Goal: Task Accomplishment & Management: Complete application form

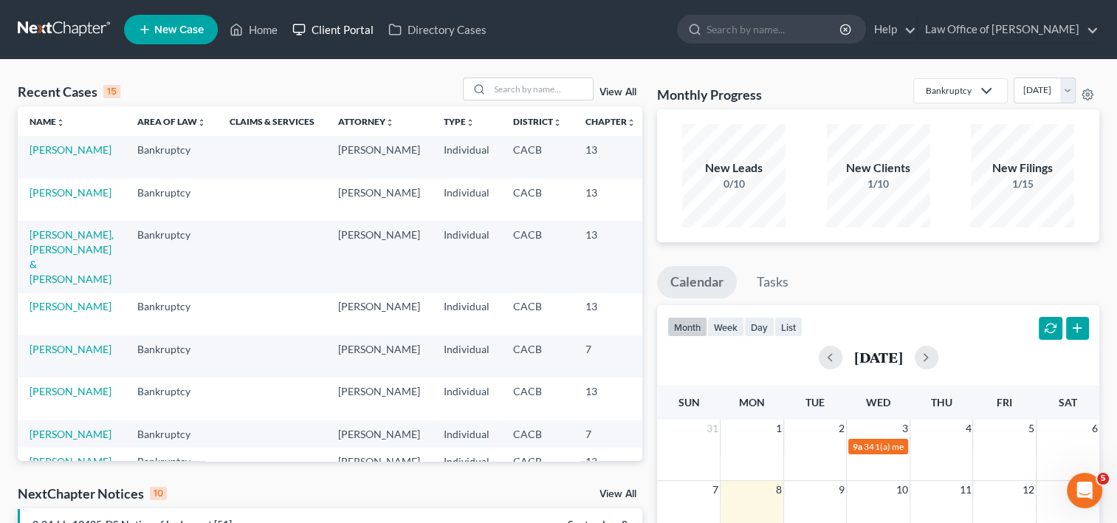
scroll to position [0, 45]
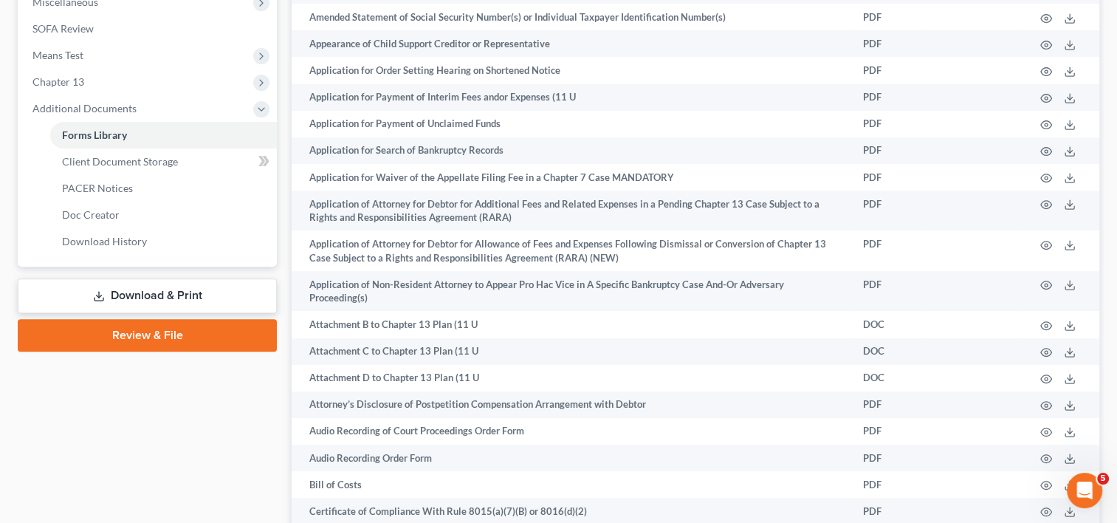
scroll to position [558, 0]
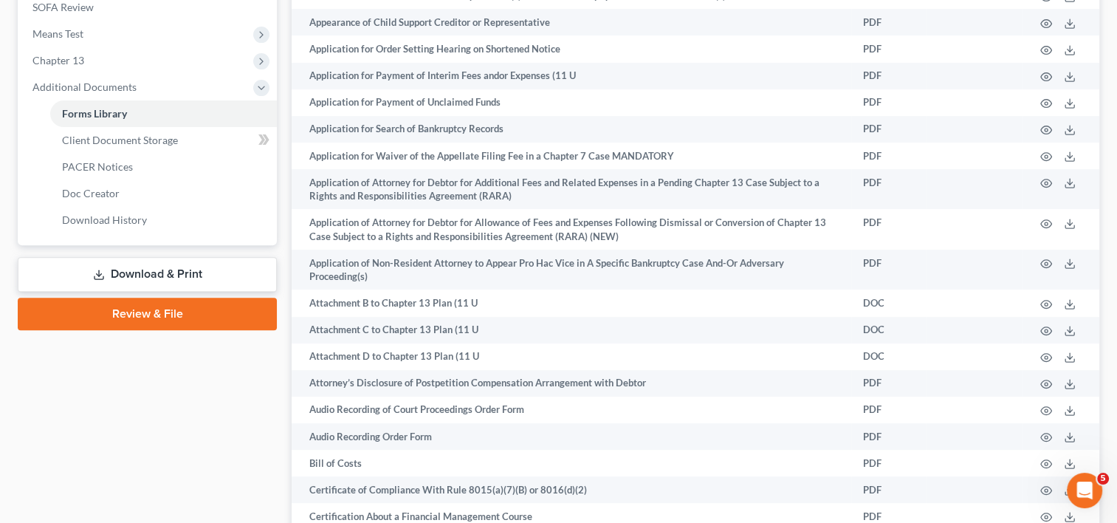
click at [216, 269] on link "Download & Print" at bounding box center [147, 274] width 259 height 35
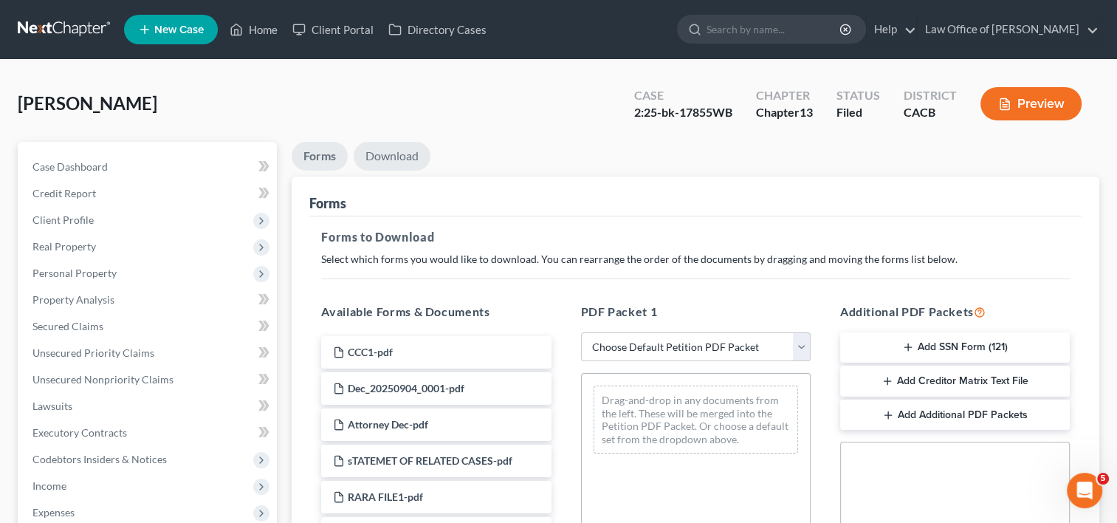
click at [399, 157] on link "Download" at bounding box center [392, 156] width 77 height 29
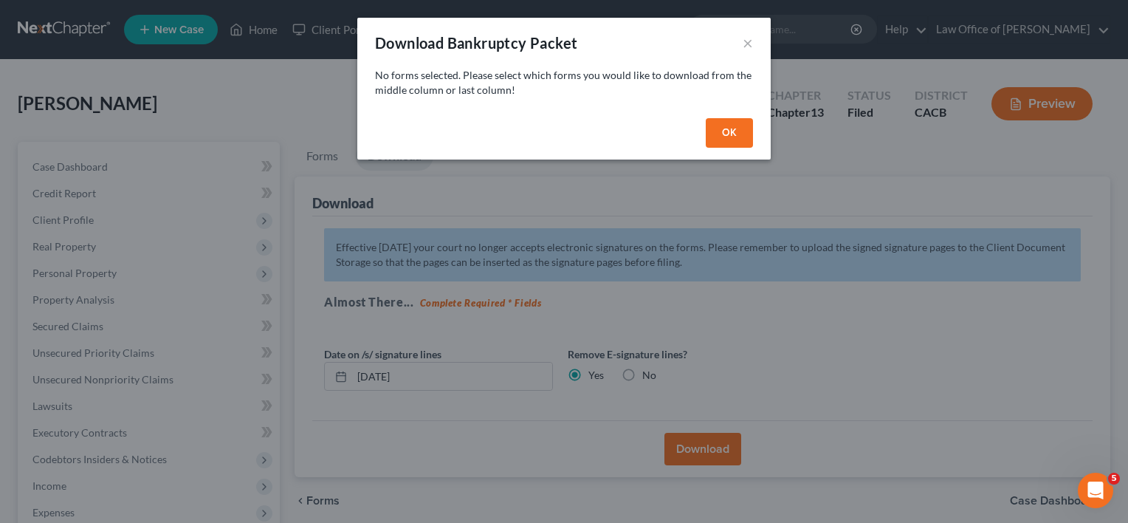
click at [721, 124] on button "OK" at bounding box center [729, 133] width 47 height 30
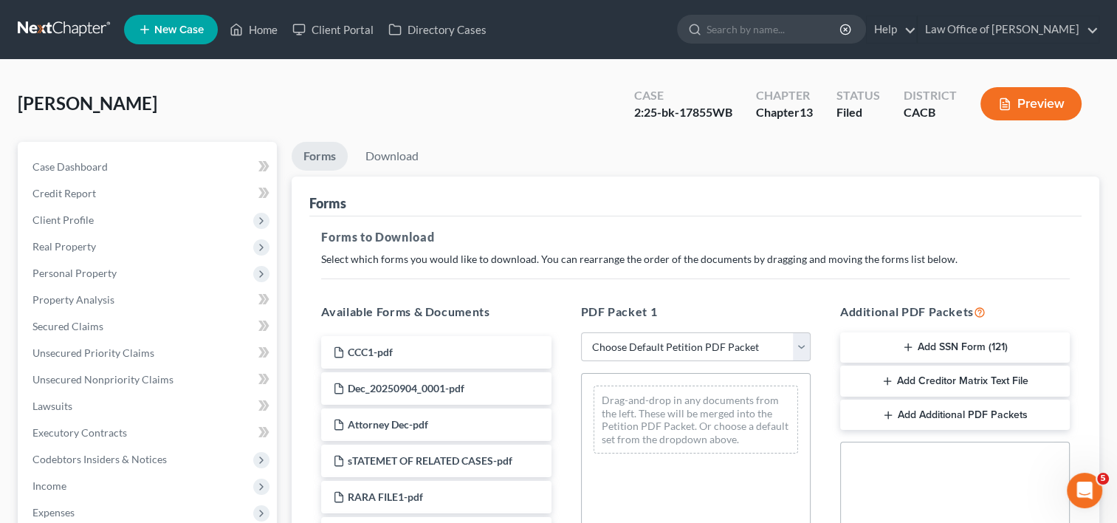
click at [964, 380] on button "Add Creditor Matrix Text File" at bounding box center [955, 380] width 230 height 31
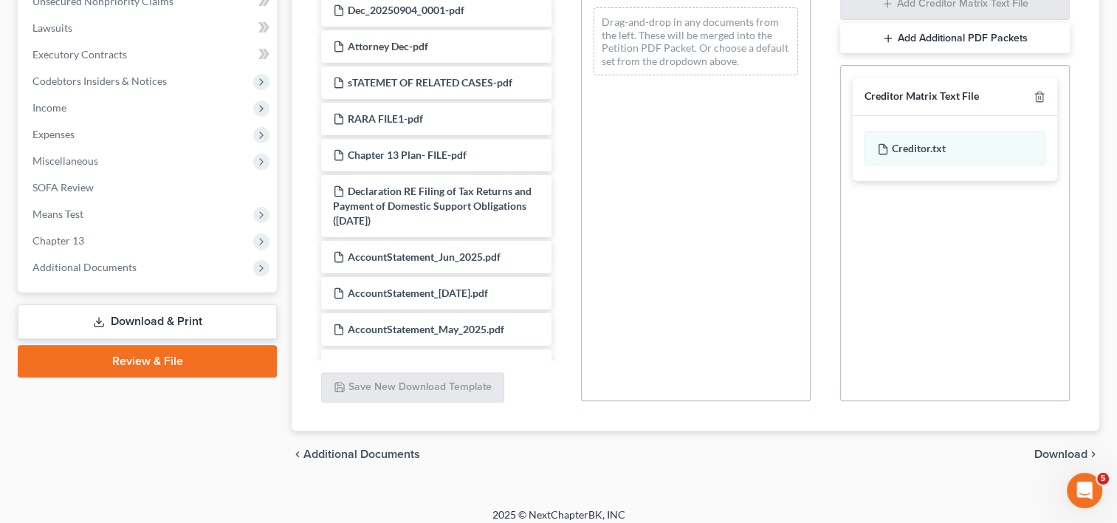
scroll to position [388, 0]
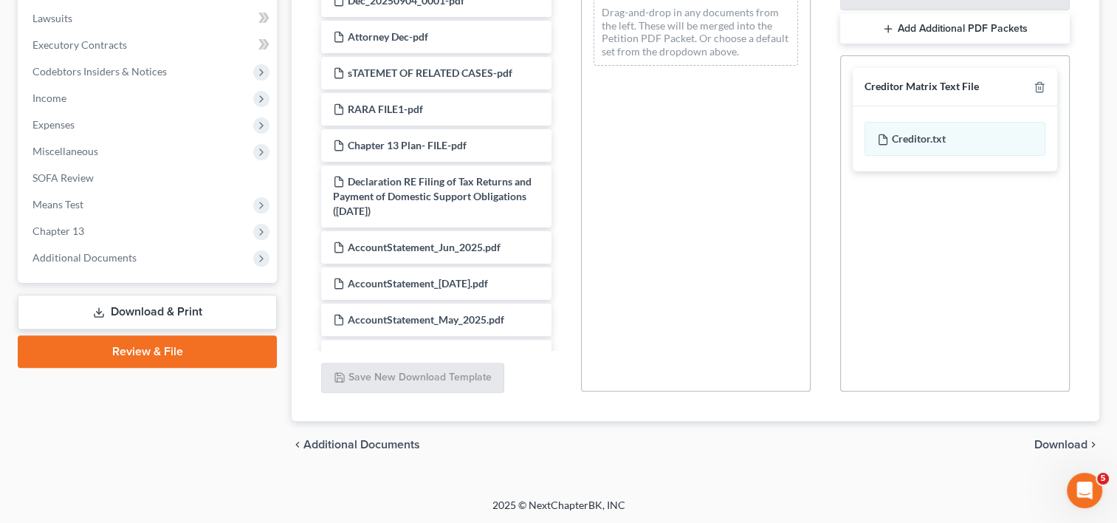
click at [1067, 443] on span "Download" at bounding box center [1060, 445] width 53 height 12
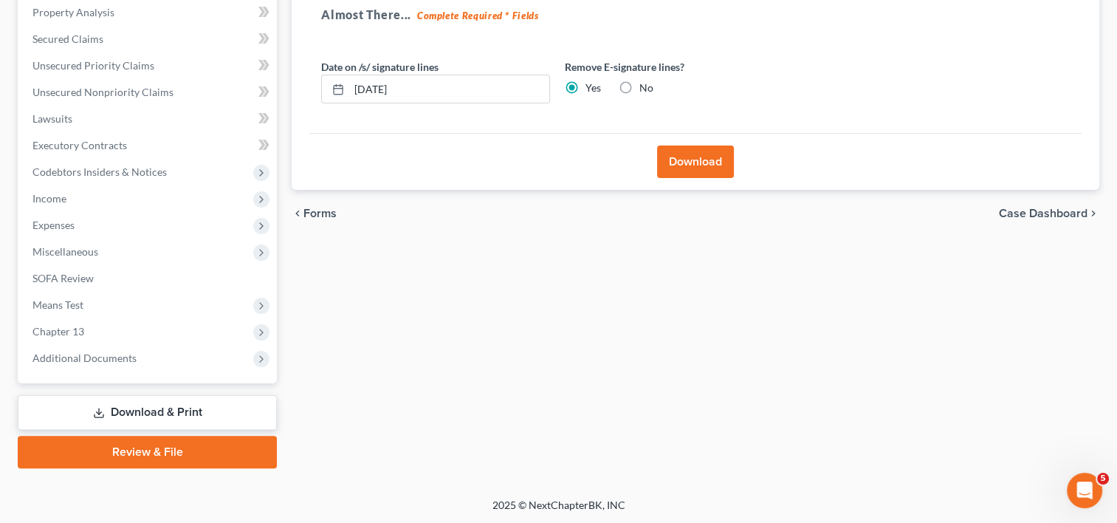
click at [679, 152] on button "Download" at bounding box center [695, 161] width 77 height 32
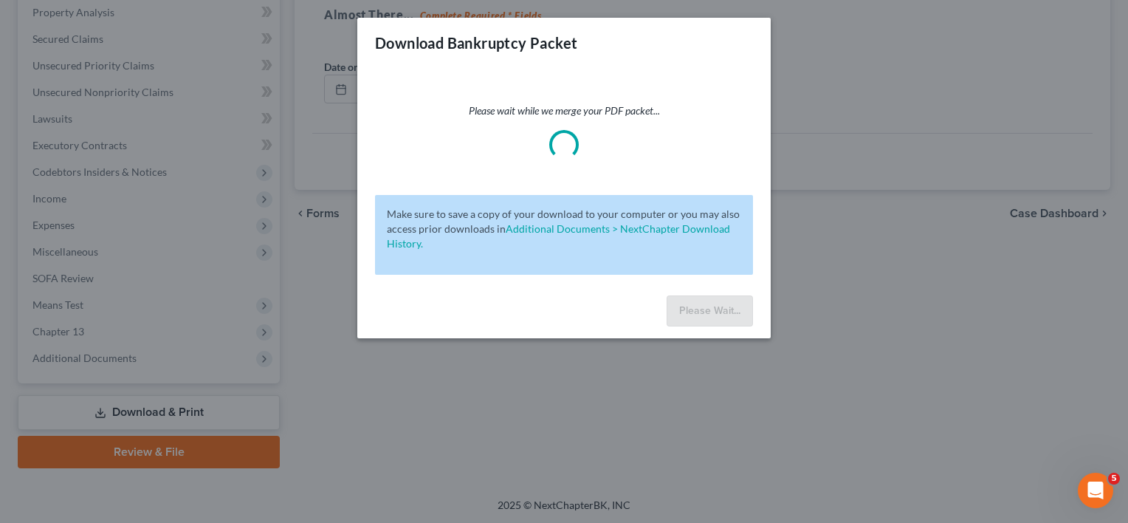
click at [679, 164] on div "Please wait while we merge your PDF packet... Make sure to save a copy of your …" at bounding box center [563, 178] width 413 height 221
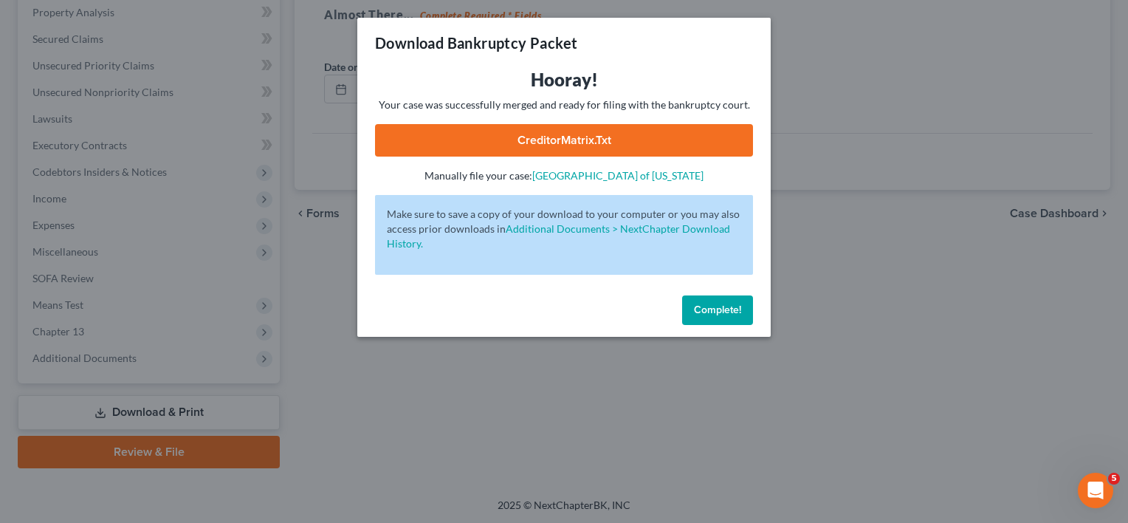
click at [600, 148] on link "CreditorMatrix.txt" at bounding box center [564, 140] width 378 height 32
click at [689, 138] on link "CreditorMatrix.txt" at bounding box center [564, 140] width 378 height 32
click at [710, 313] on span "Complete!" at bounding box center [717, 309] width 47 height 13
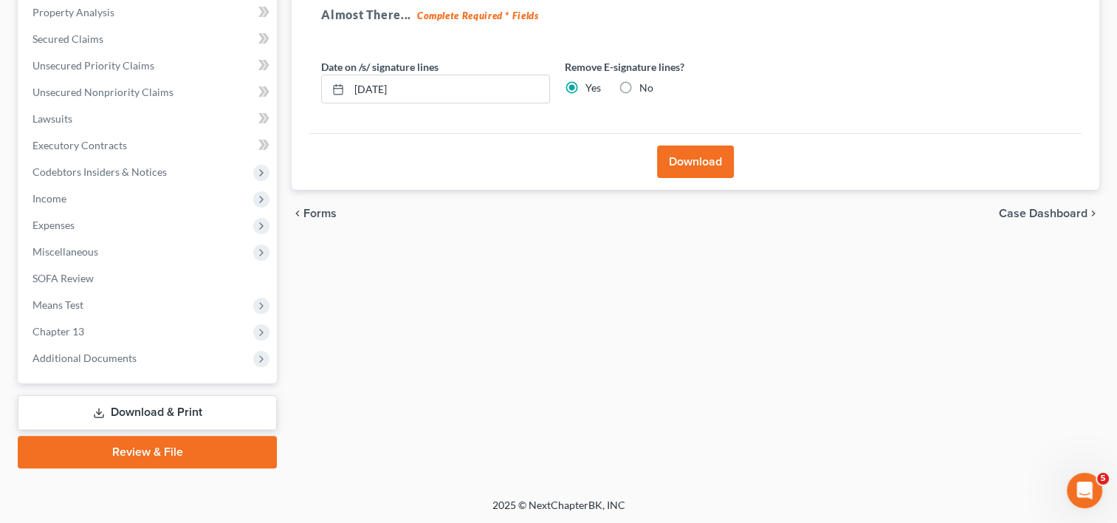
scroll to position [0, 0]
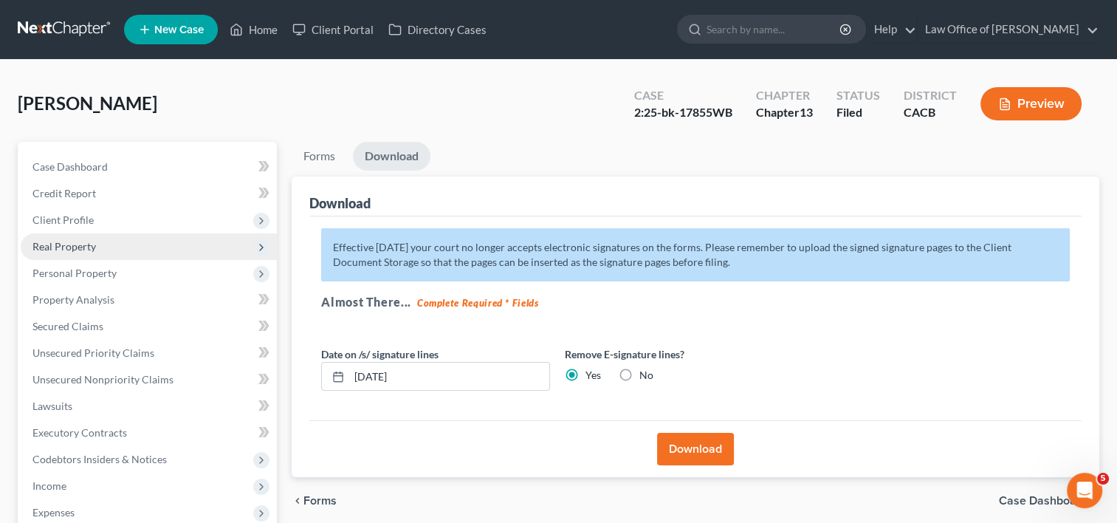
click at [74, 247] on span "Real Property" at bounding box center [63, 246] width 63 height 13
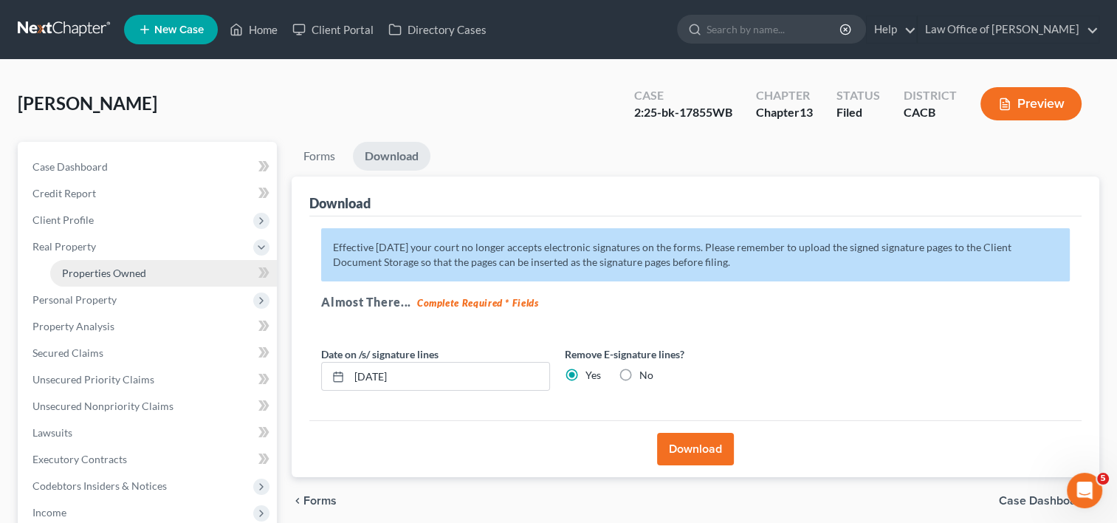
click at [99, 278] on span "Properties Owned" at bounding box center [104, 273] width 84 height 13
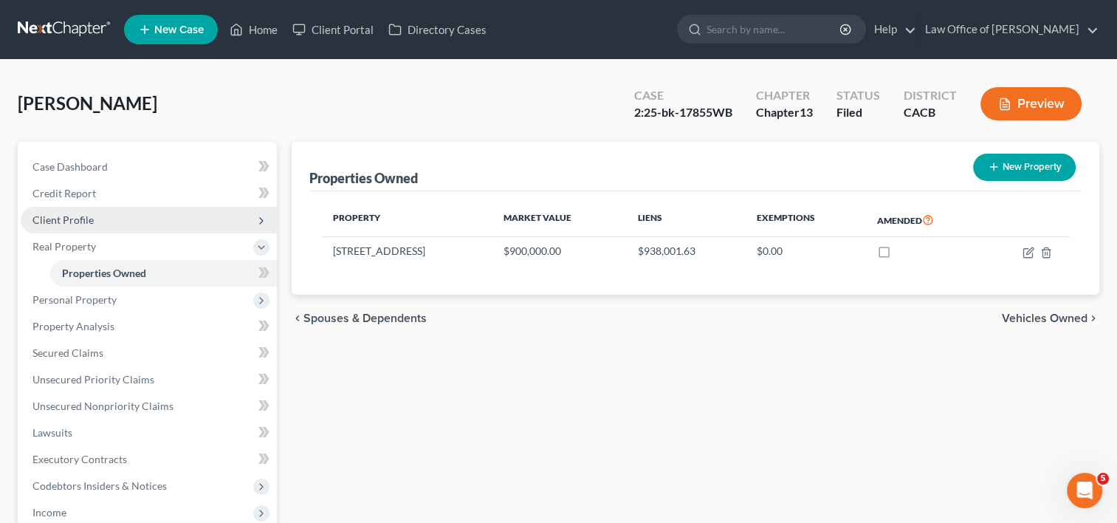
click at [70, 213] on span "Client Profile" at bounding box center [62, 219] width 61 height 13
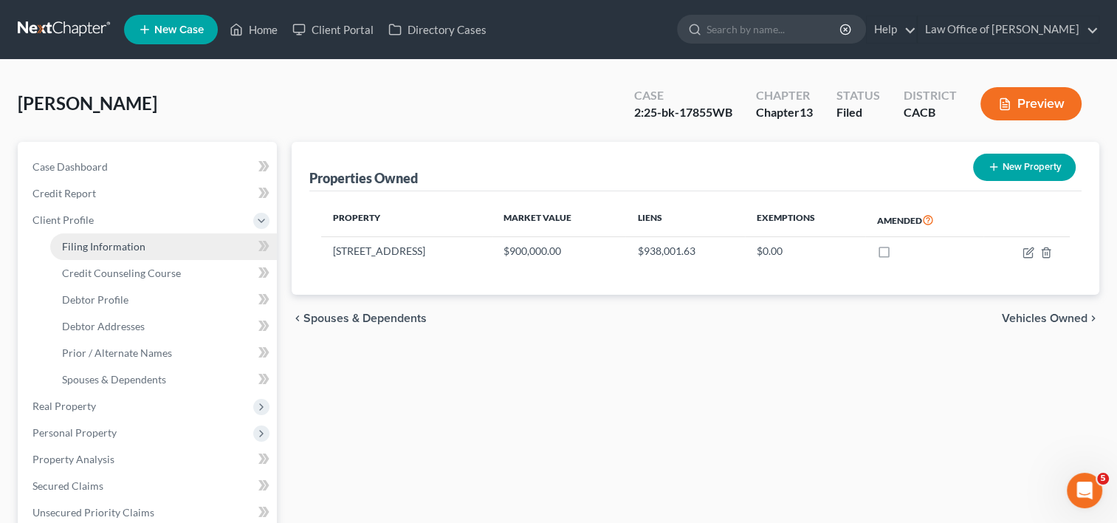
click at [101, 241] on span "Filing Information" at bounding box center [103, 246] width 83 height 13
select select "1"
select select "0"
select select "3"
select select "4"
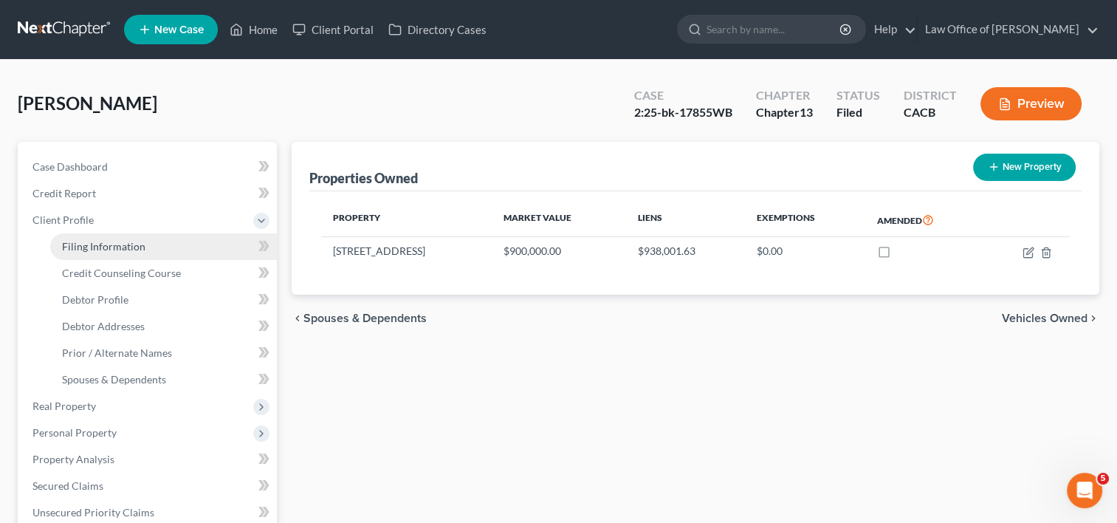
select select "0"
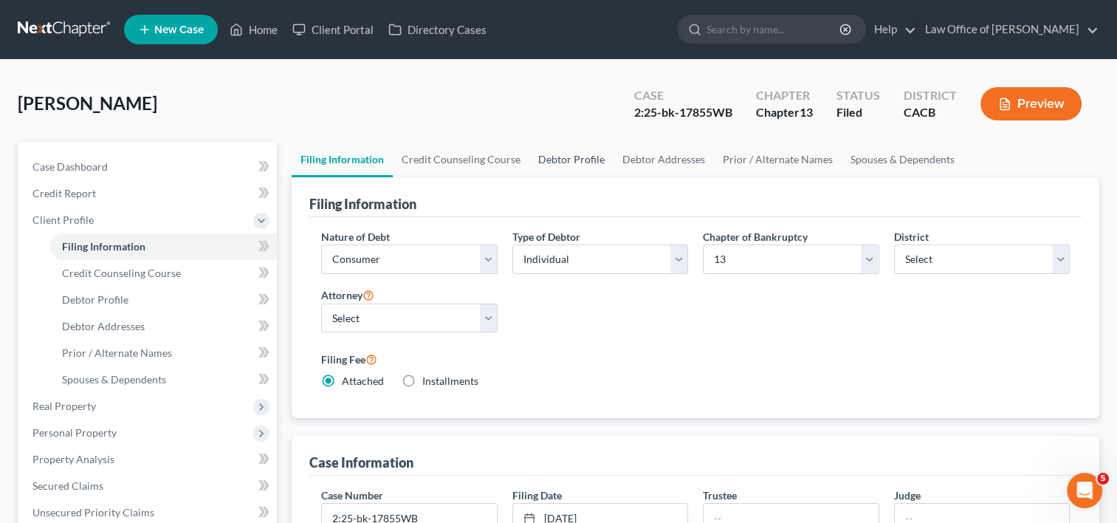
click at [564, 171] on link "Debtor Profile" at bounding box center [571, 159] width 84 height 35
select select "0"
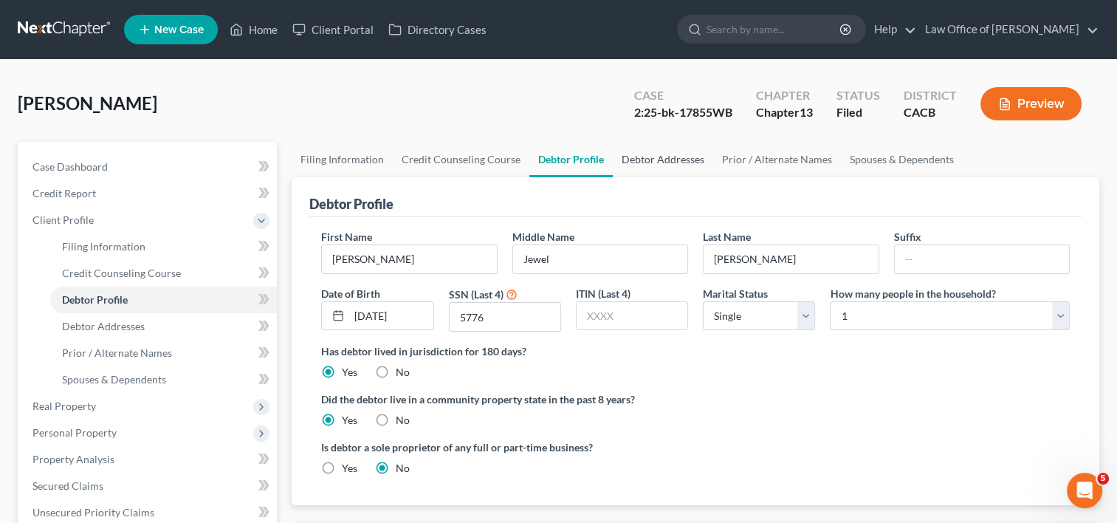
click at [620, 159] on link "Debtor Addresses" at bounding box center [663, 159] width 100 height 35
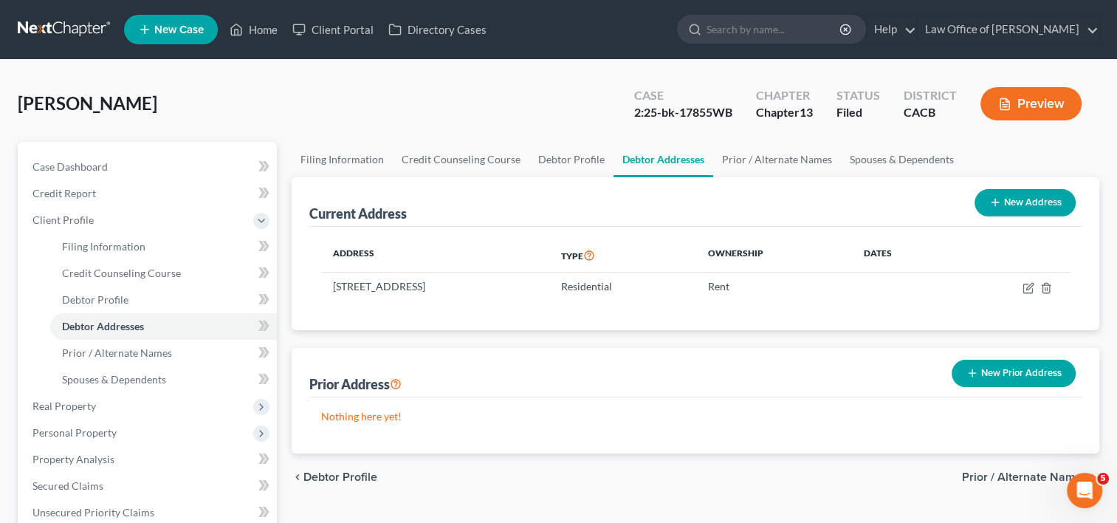
drag, startPoint x: 535, startPoint y: 289, endPoint x: 320, endPoint y: 294, distance: 214.2
click at [320, 294] on div "Address Type Ownership Dates 4714 11th Avenue, Los Angeles, CA 90043 Residentia…" at bounding box center [695, 278] width 772 height 103
click at [511, 309] on div "Address Type Ownership Dates 4714 11th Avenue, Los Angeles, CA 90043 Residentia…" at bounding box center [695, 278] width 772 height 103
drag, startPoint x: 532, startPoint y: 288, endPoint x: 332, endPoint y: 299, distance: 200.4
click at [332, 299] on td "4714 11th Avenue, Los Angeles, CA 90043" at bounding box center [435, 286] width 228 height 28
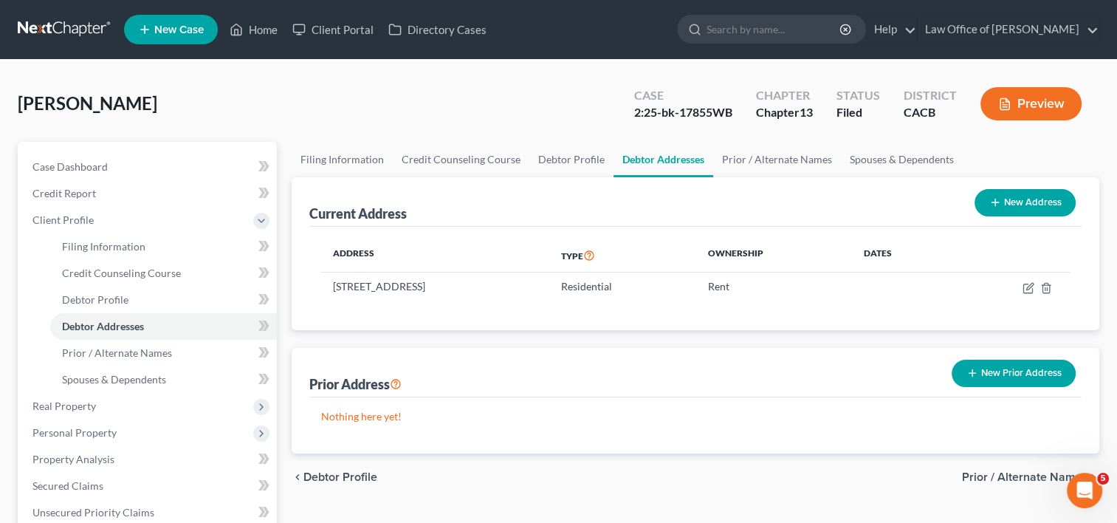
copy td "4714 11th Avenue, Los Angeles, CA 90043"
click at [345, 322] on div "Address Type Ownership Dates 4714 11th Avenue, Los Angeles, CA 90043 Residentia…" at bounding box center [695, 278] width 772 height 103
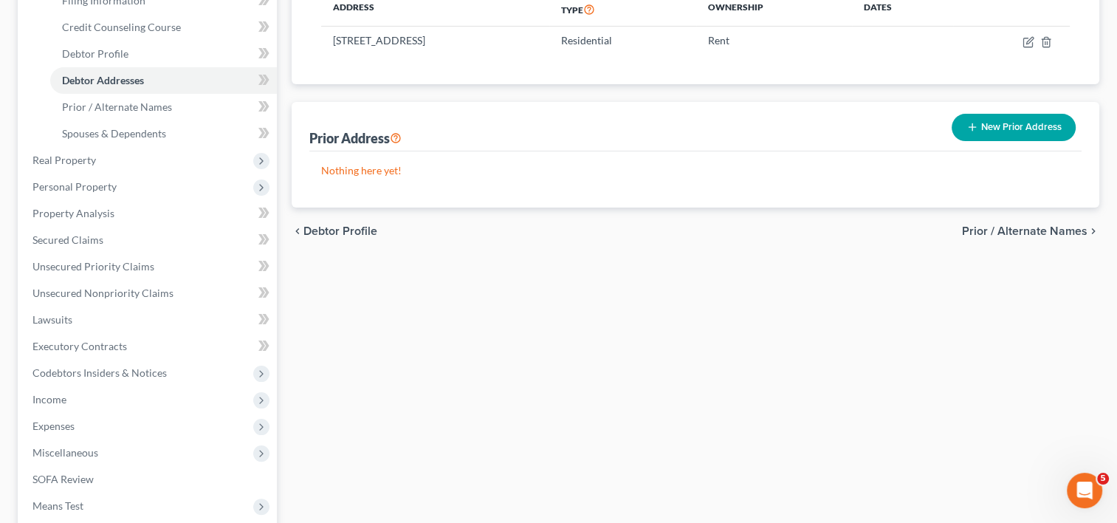
scroll to position [447, 0]
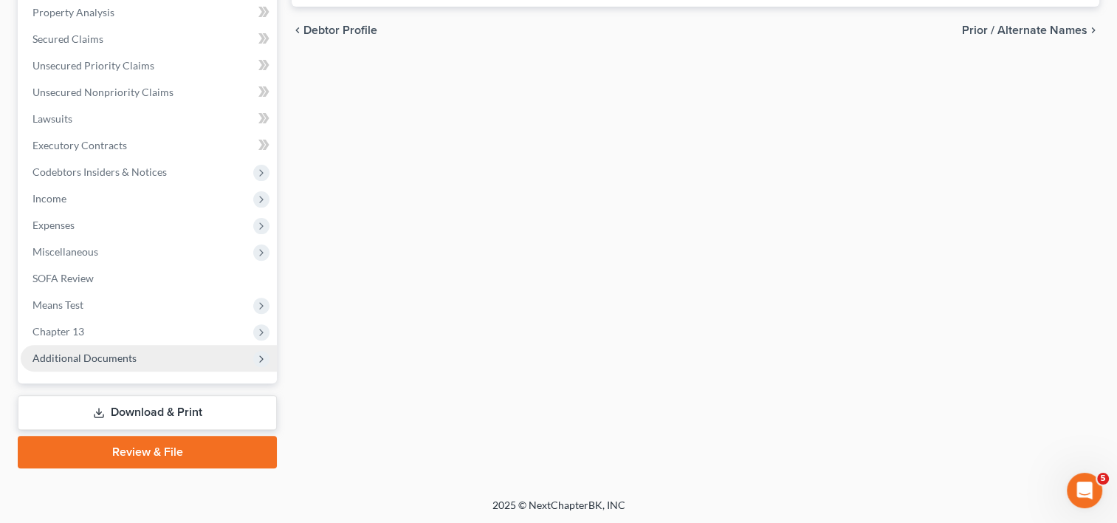
click at [150, 354] on span "Additional Documents" at bounding box center [149, 358] width 256 height 27
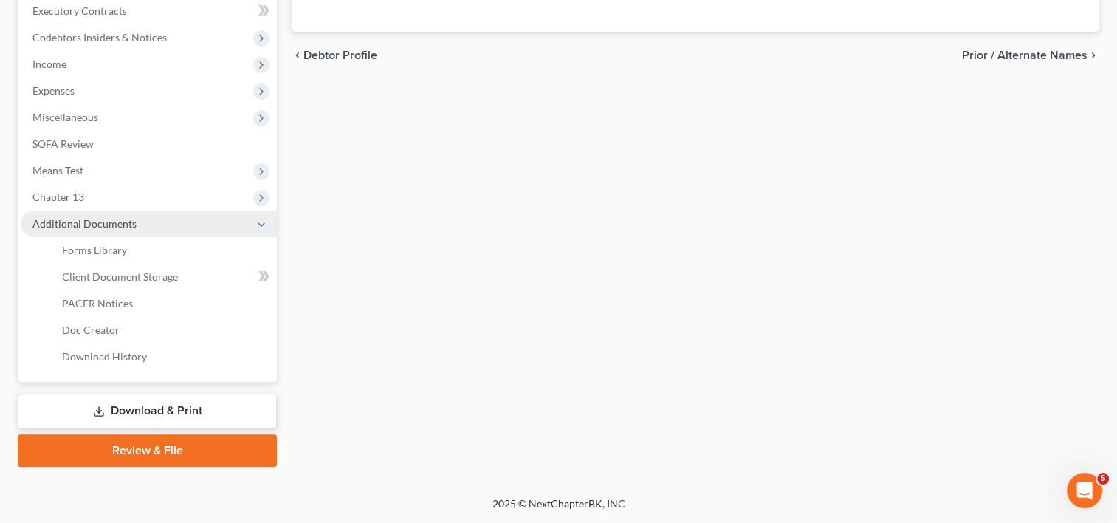
scroll to position [287, 0]
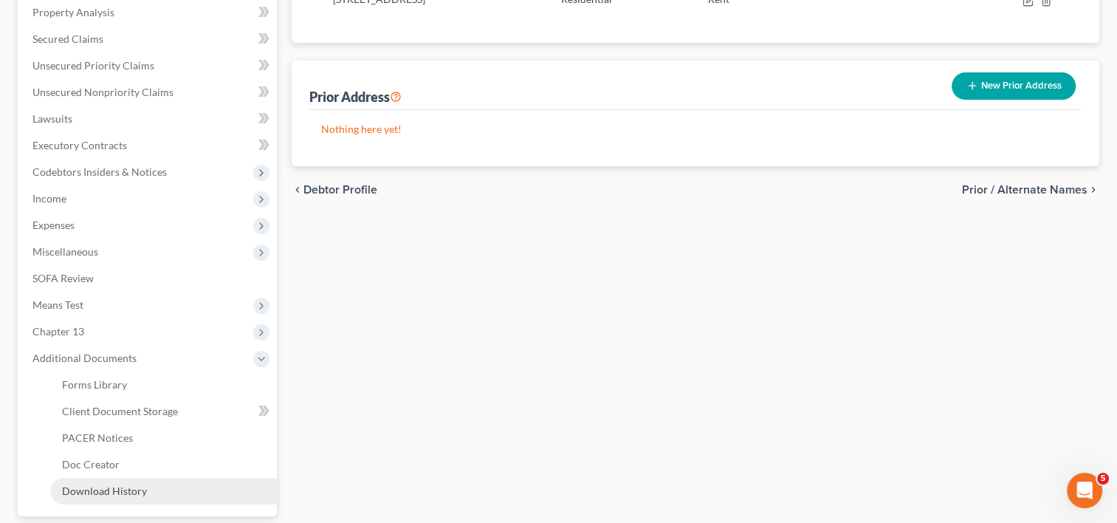
click at [127, 491] on span "Download History" at bounding box center [104, 490] width 85 height 13
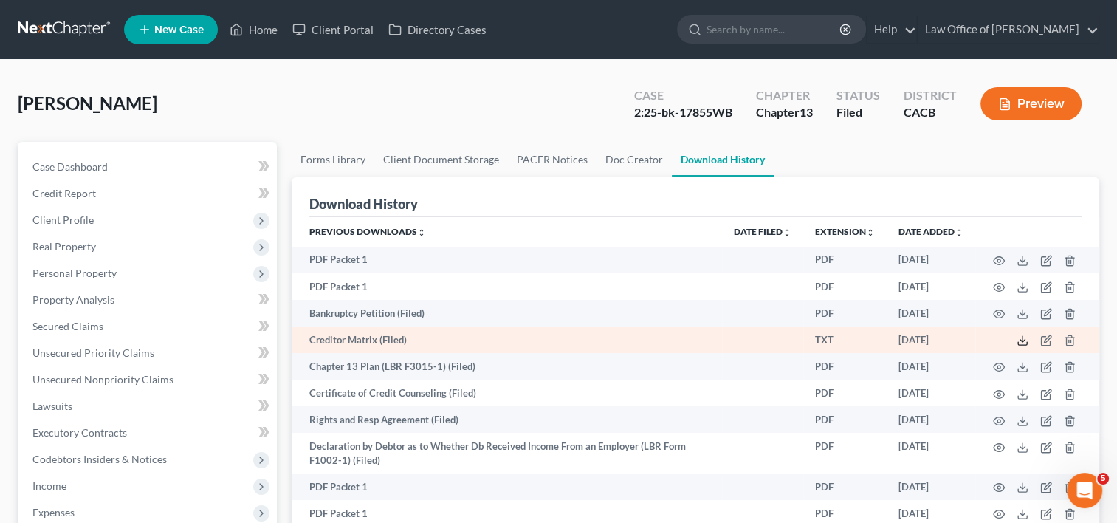
click at [1025, 340] on icon at bounding box center [1023, 340] width 12 height 12
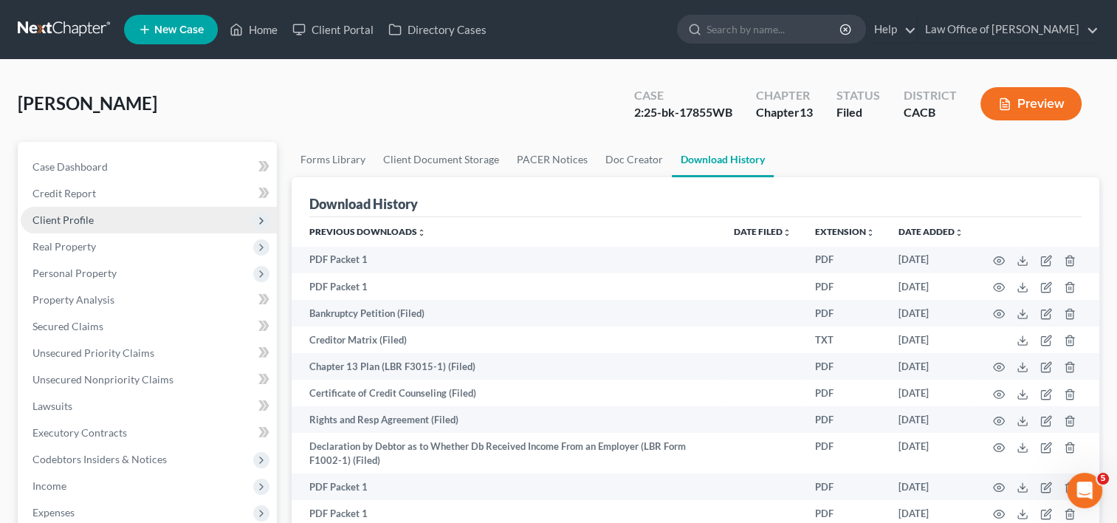
click at [77, 221] on span "Client Profile" at bounding box center [62, 219] width 61 height 13
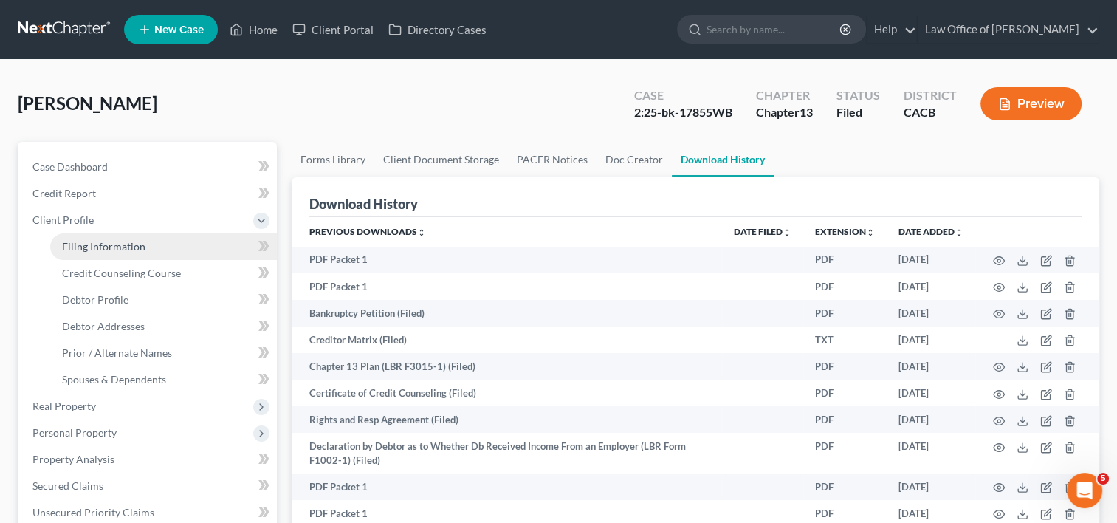
click at [102, 247] on span "Filing Information" at bounding box center [103, 246] width 83 height 13
select select "1"
select select "0"
select select "3"
select select "7"
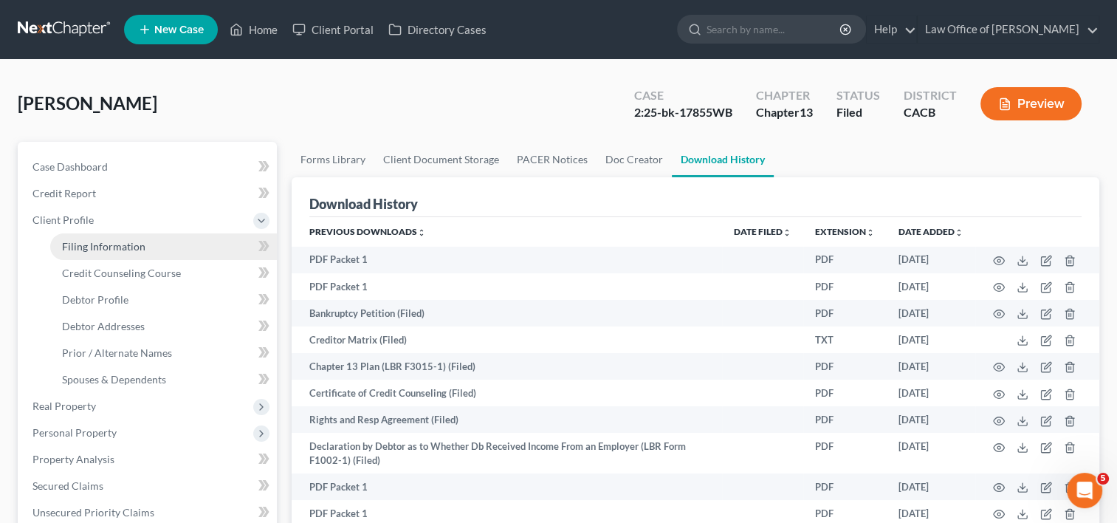
select select "0"
select select "4"
select select "0"
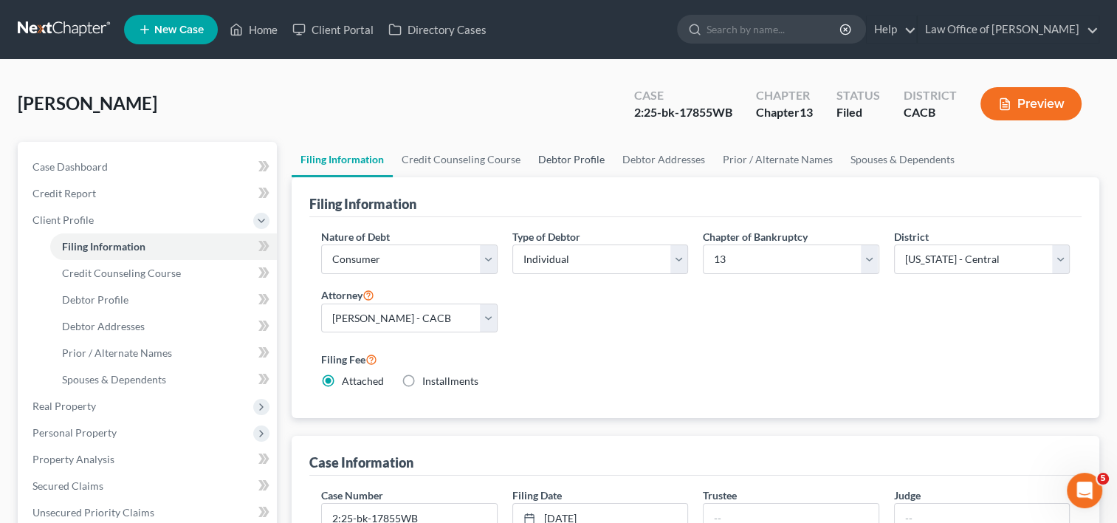
click at [586, 162] on link "Debtor Profile" at bounding box center [571, 159] width 84 height 35
select select "0"
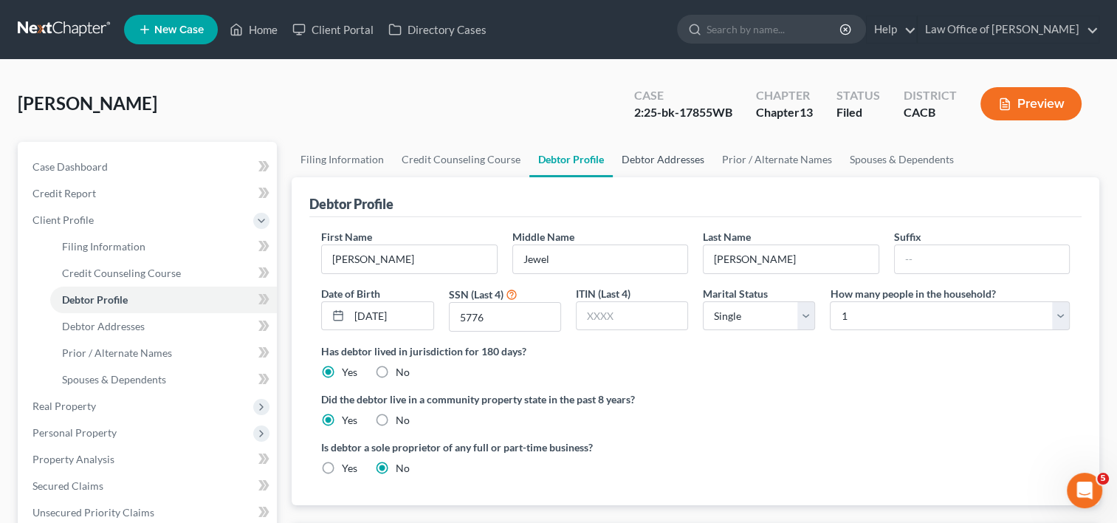
click at [673, 148] on link "Debtor Addresses" at bounding box center [663, 159] width 100 height 35
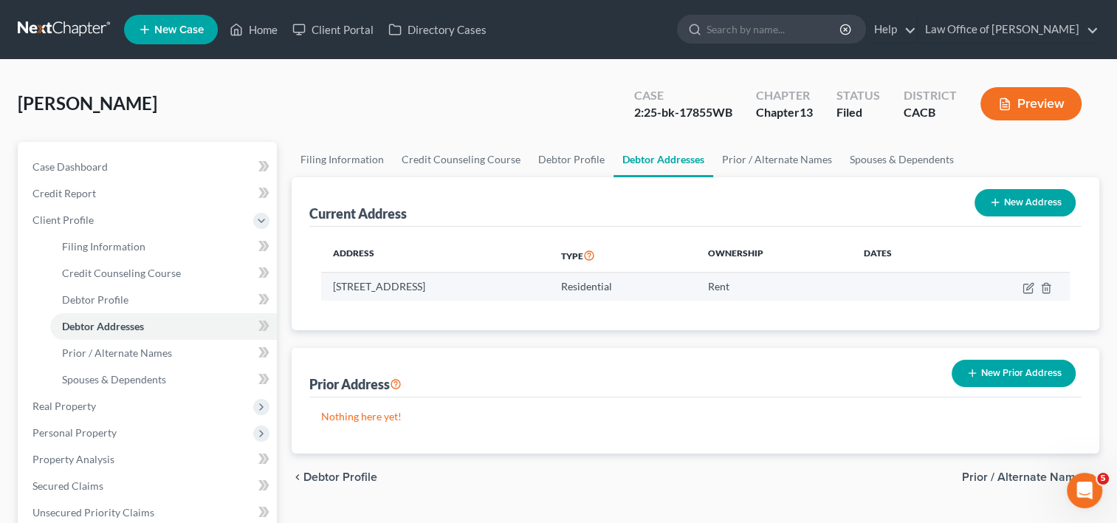
drag, startPoint x: 328, startPoint y: 282, endPoint x: 528, endPoint y: 288, distance: 200.2
click at [528, 288] on td "4714 11th Avenue, Los Angeles, CA 90043" at bounding box center [435, 286] width 228 height 28
copy td "4714 11th Avenue, Los Angeles, CA 90043"
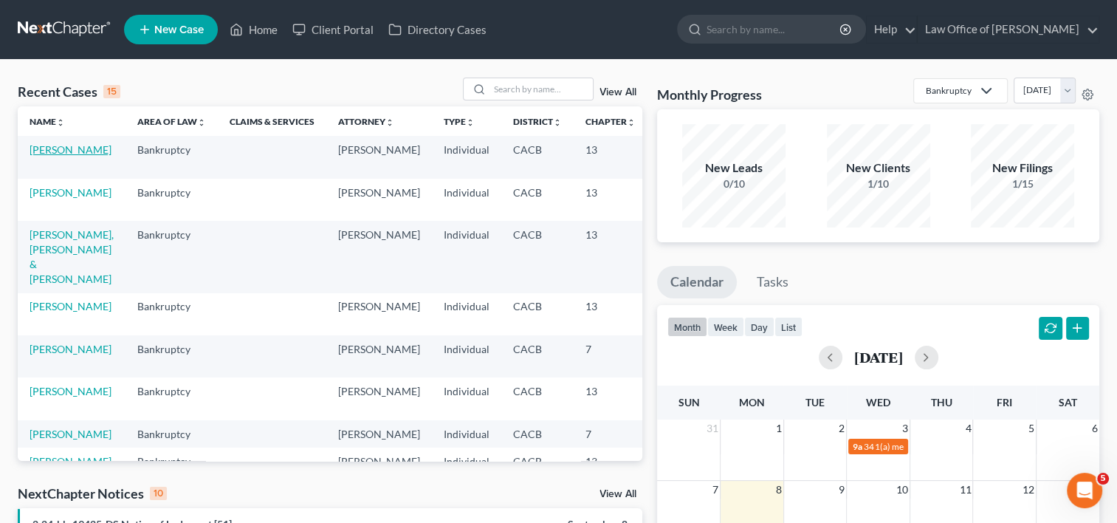
click at [44, 156] on link "[PERSON_NAME]" at bounding box center [71, 149] width 82 height 13
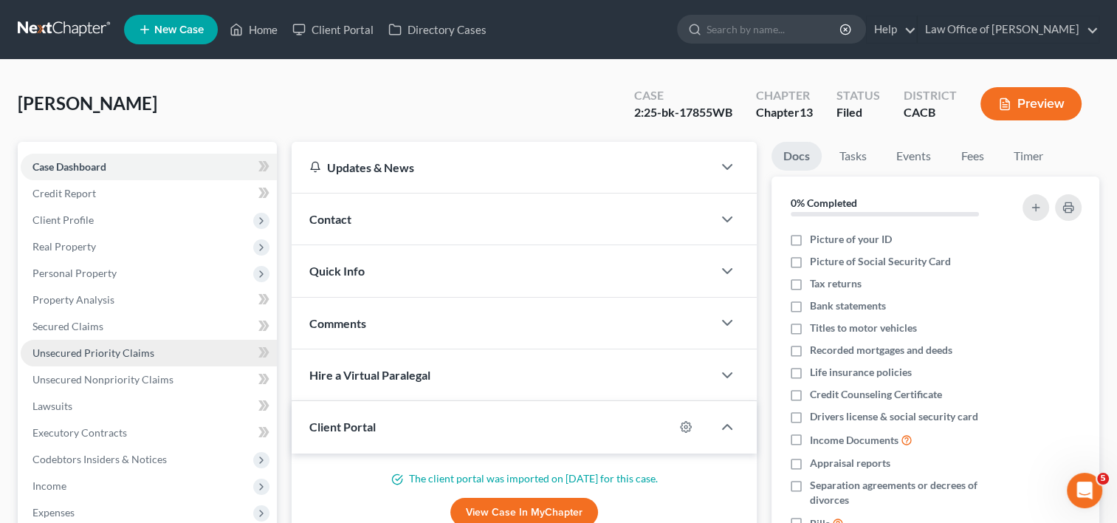
click at [104, 349] on span "Unsecured Priority Claims" at bounding box center [93, 352] width 122 height 13
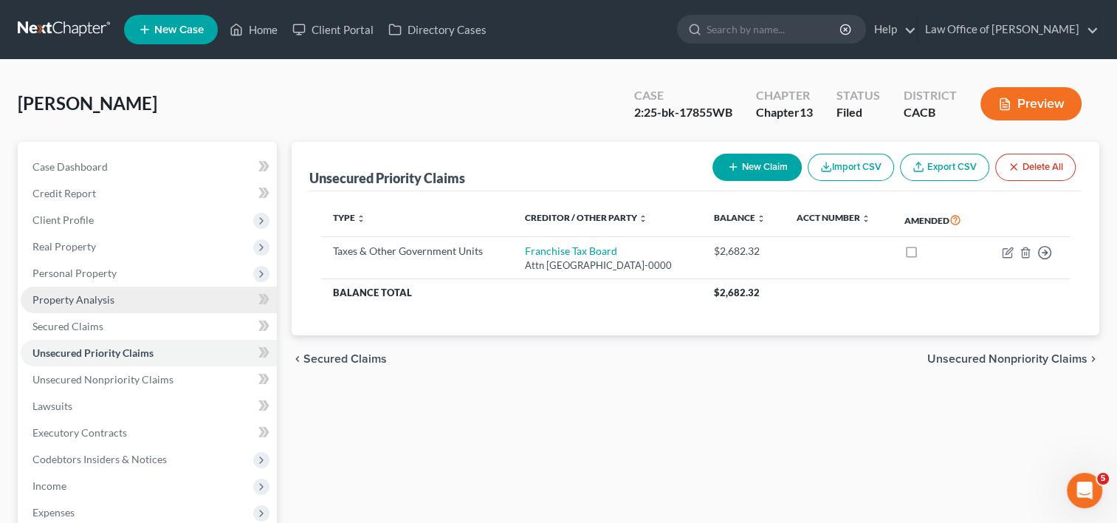
click at [92, 311] on link "Property Analysis" at bounding box center [149, 299] width 256 height 27
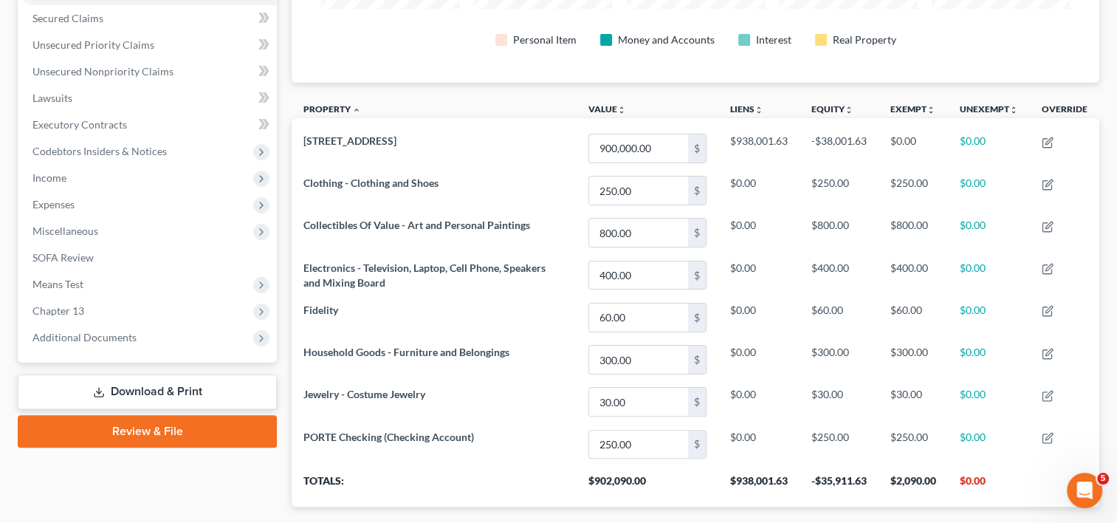
scroll to position [311, 0]
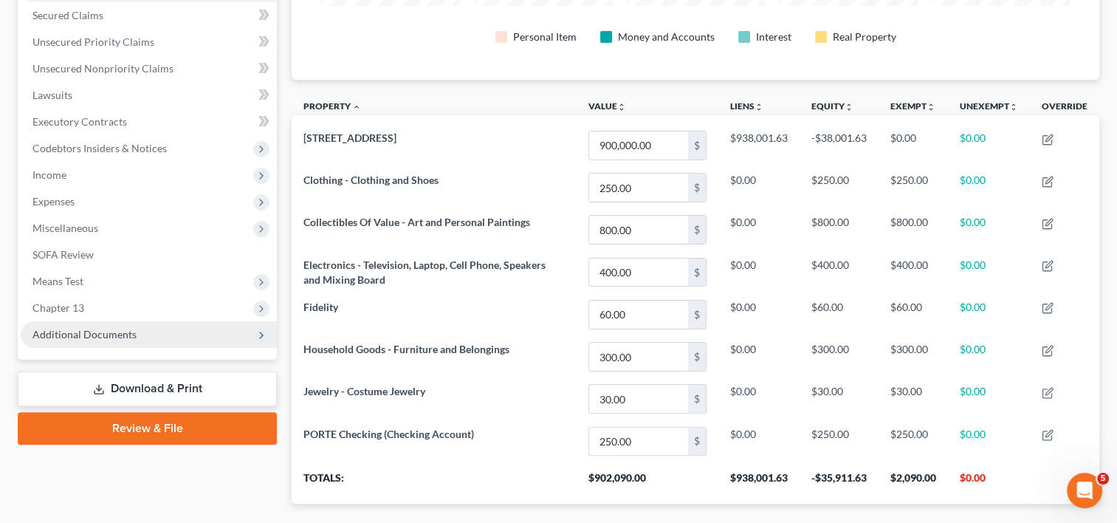
click at [88, 340] on span "Additional Documents" at bounding box center [149, 334] width 256 height 27
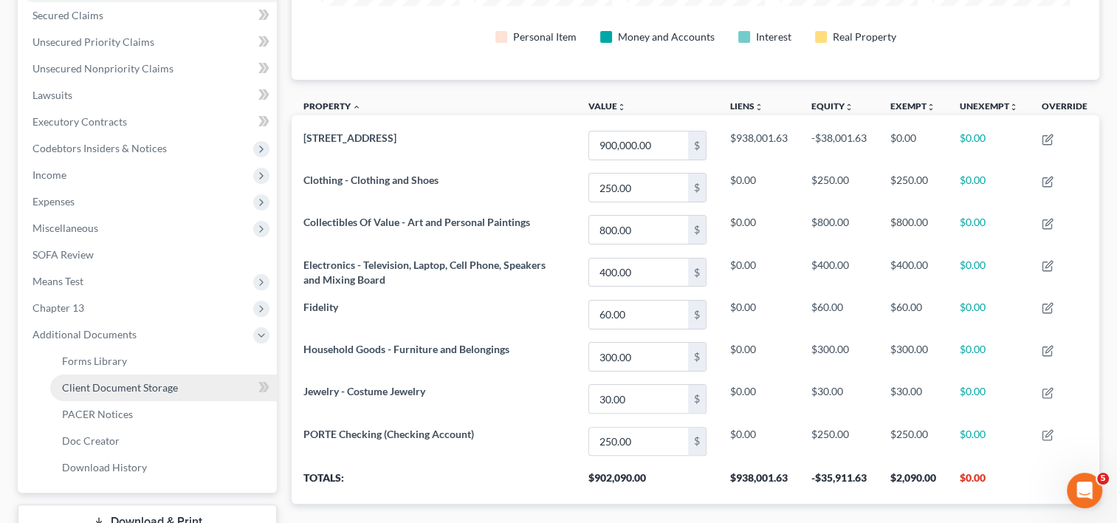
click at [114, 382] on span "Client Document Storage" at bounding box center [120, 387] width 116 height 13
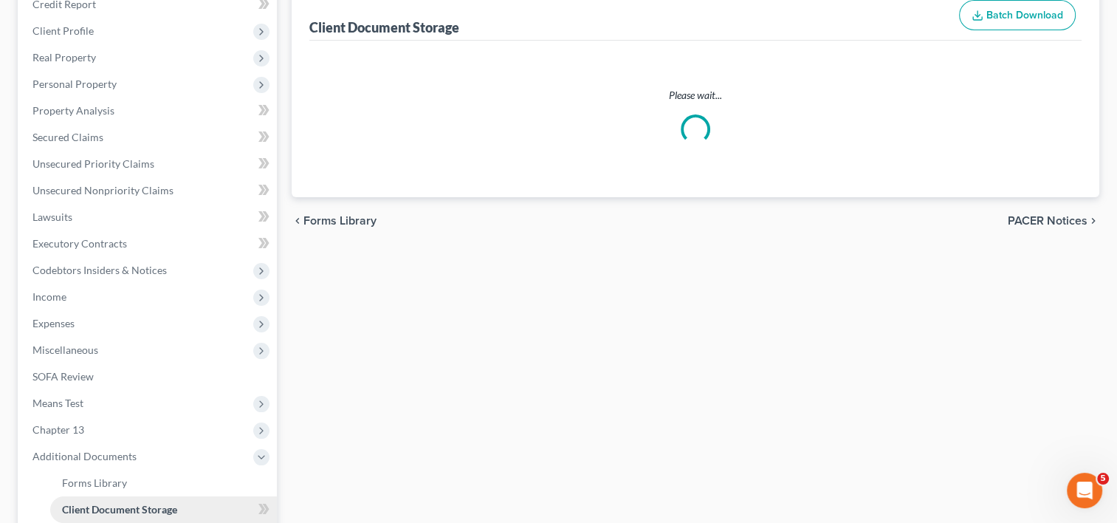
scroll to position [78, 0]
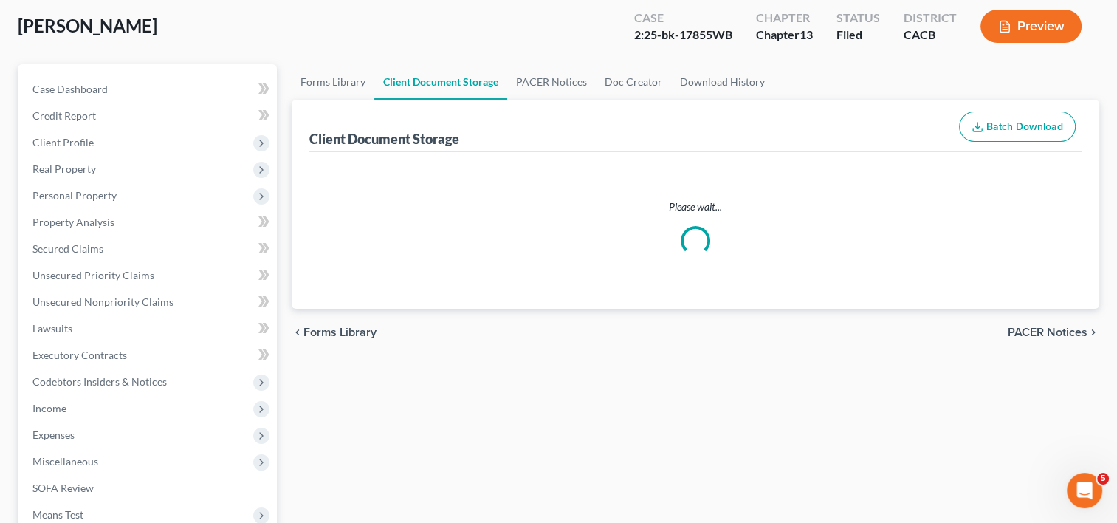
select select "19"
select select "53"
select select "56"
select select "41"
select select "53"
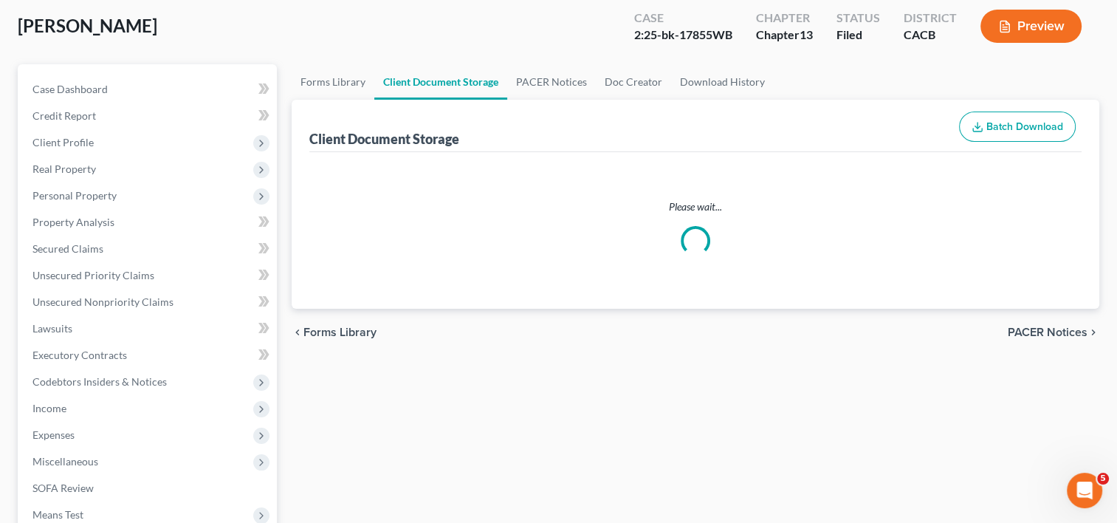
select select "56"
select select "57"
select select "65"
select select "59"
select select "60"
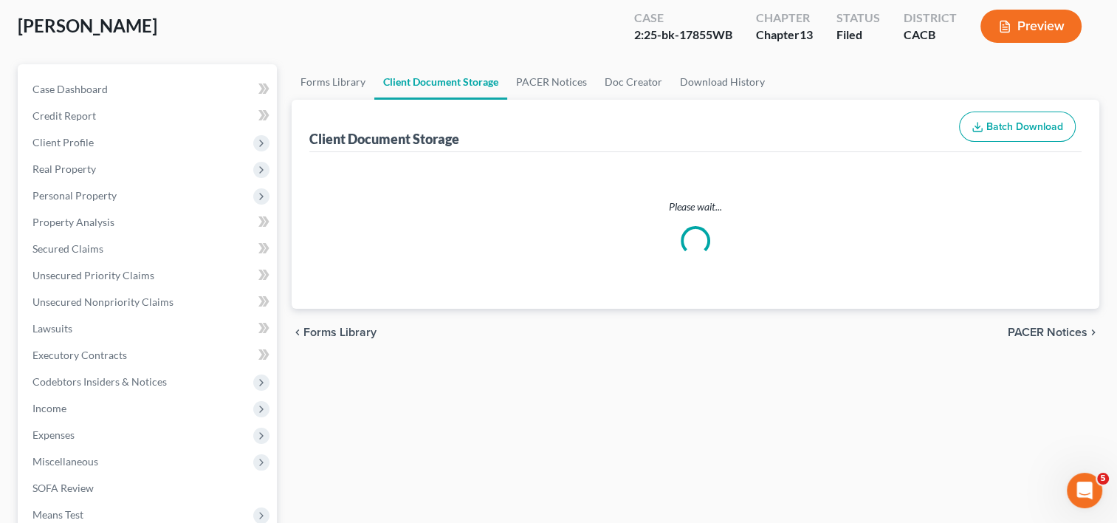
select select "7"
select select "30"
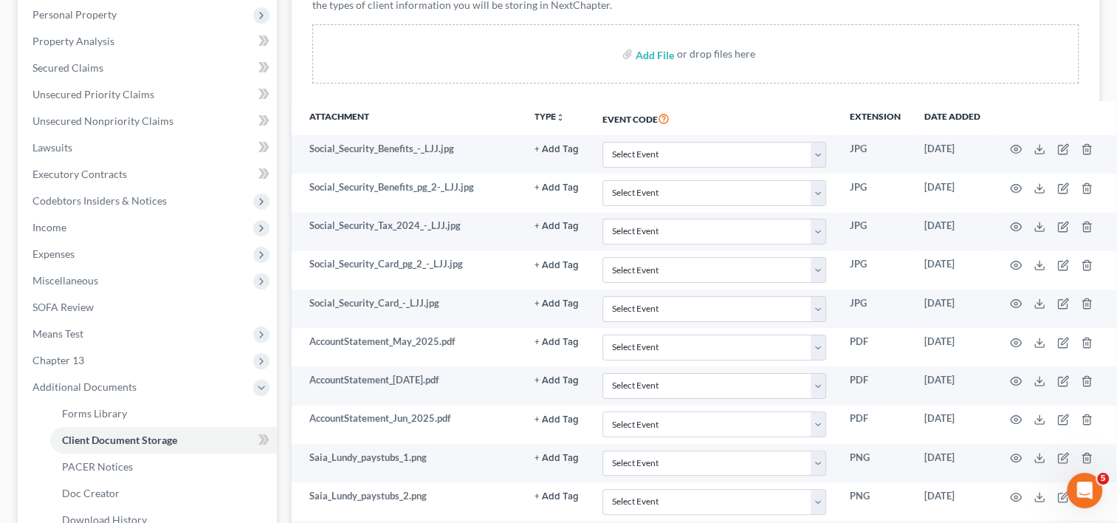
scroll to position [258, 0]
click at [72, 65] on span "Secured Claims" at bounding box center [67, 67] width 71 height 13
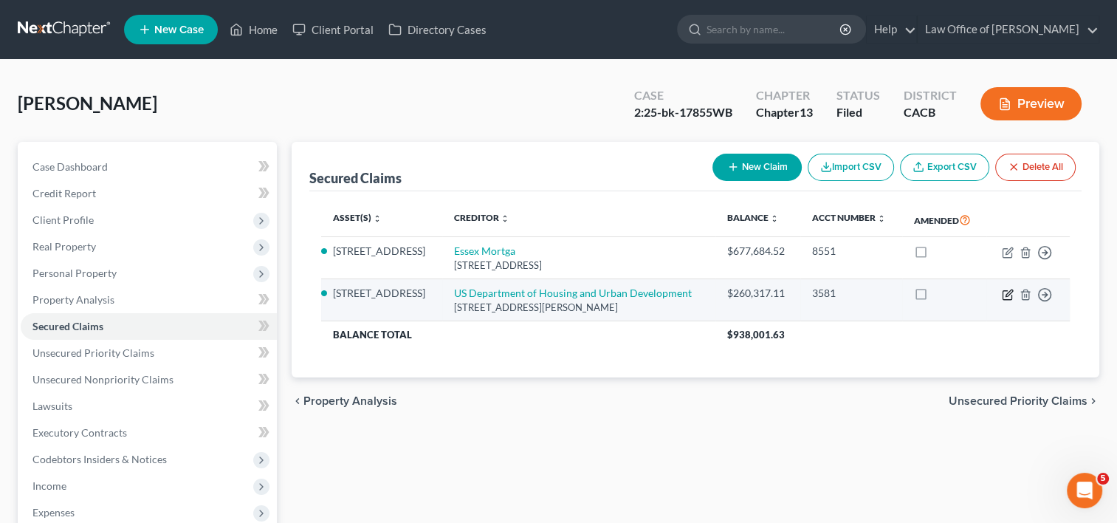
click at [1005, 289] on icon "button" at bounding box center [1008, 295] width 12 height 12
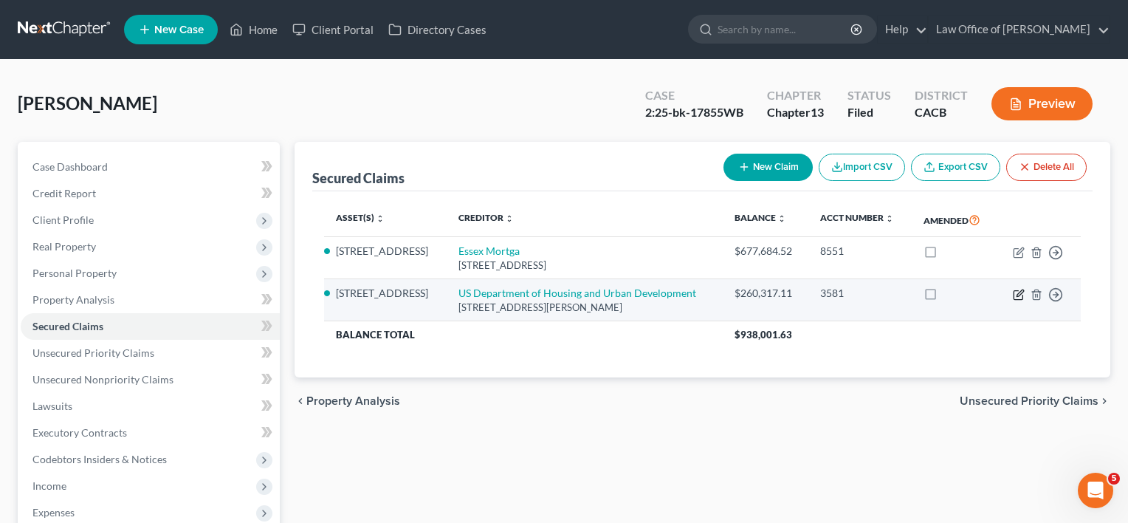
select select "4"
select select "2"
select select "3"
select select "0"
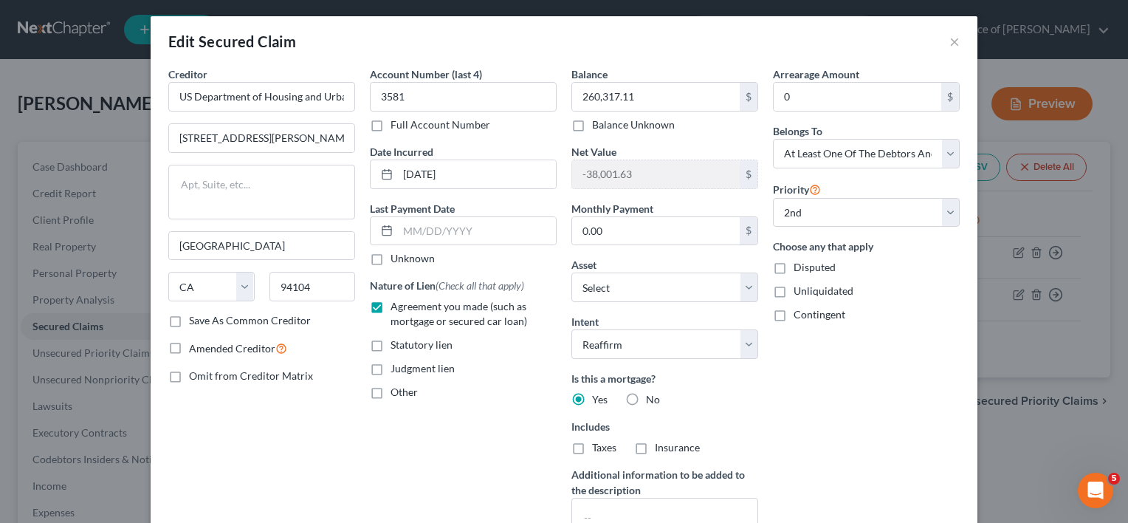
scroll to position [3, 0]
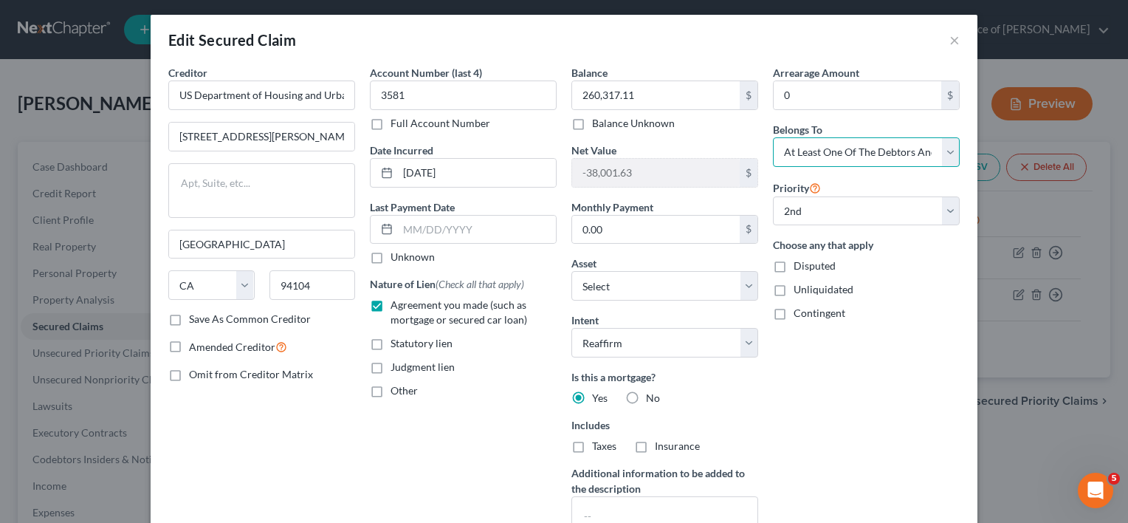
click at [880, 157] on select "Select Debtor 1 Only Debtor 2 Only Debtor 1 And Debtor 2 Only At Least One Of T…" at bounding box center [866, 152] width 187 height 30
select select "0"
click at [773, 137] on select "Select Debtor 1 Only Debtor 2 Only Debtor 1 And Debtor 2 Only At Least One Of T…" at bounding box center [866, 152] width 187 height 30
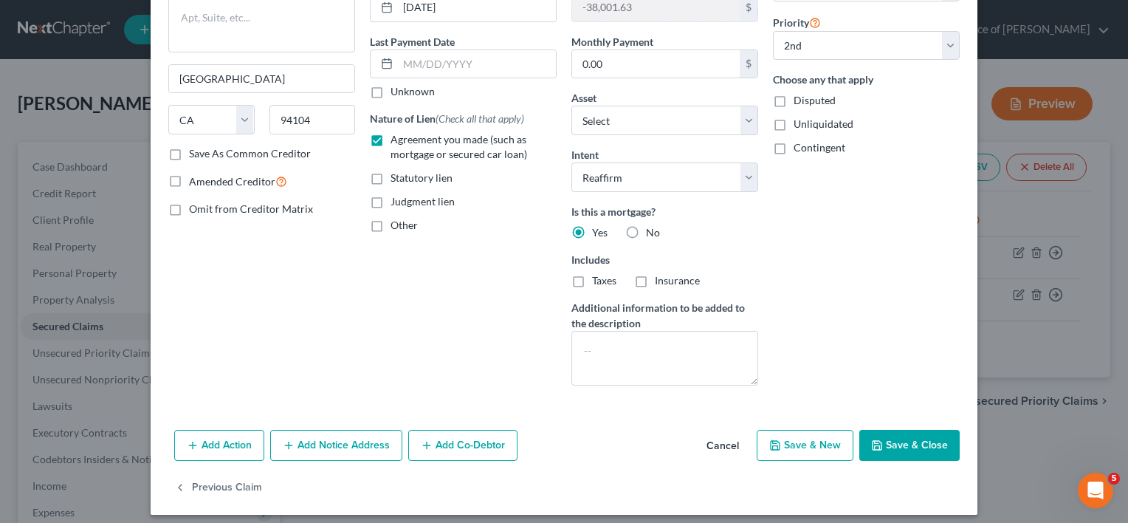
scroll to position [176, 0]
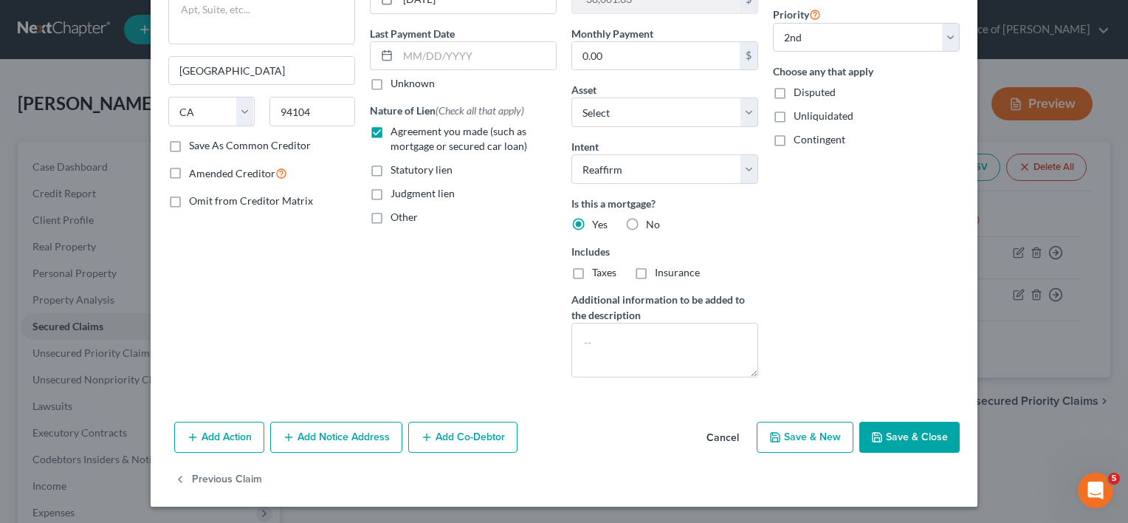
click at [932, 436] on button "Save & Close" at bounding box center [909, 437] width 100 height 31
select select "1"
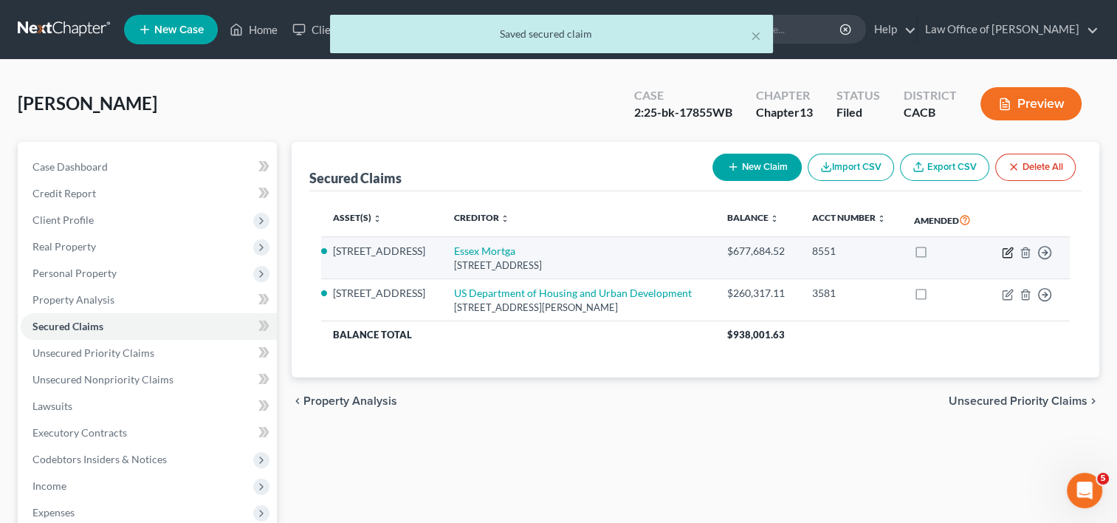
click at [1008, 250] on icon "button" at bounding box center [1009, 250] width 7 height 7
select select "9"
select select "4"
select select "3"
select select "0"
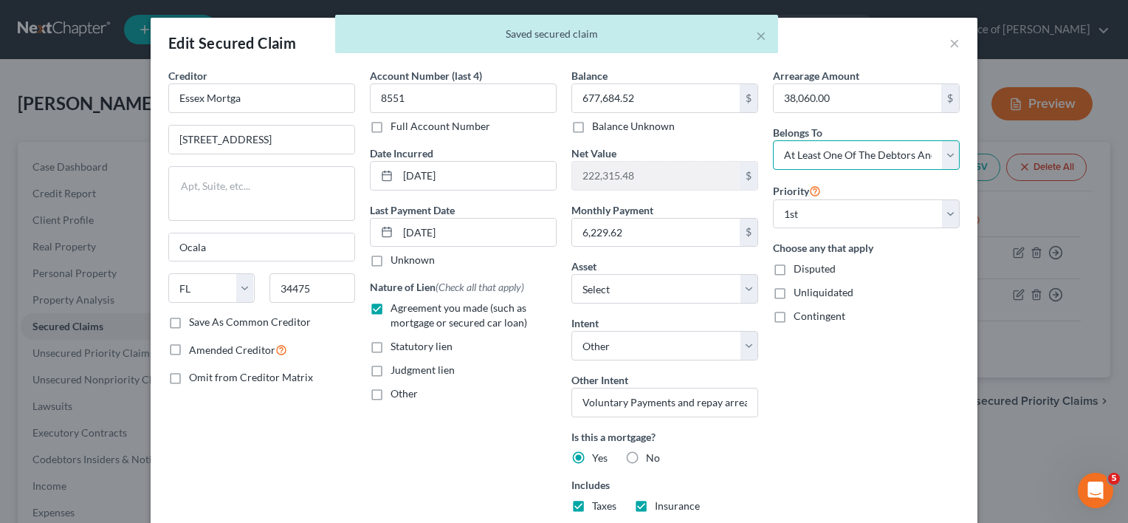
click at [915, 154] on select "Select Debtor 1 Only Debtor 2 Only Debtor 1 And Debtor 2 Only At Least One Of T…" at bounding box center [866, 155] width 187 height 30
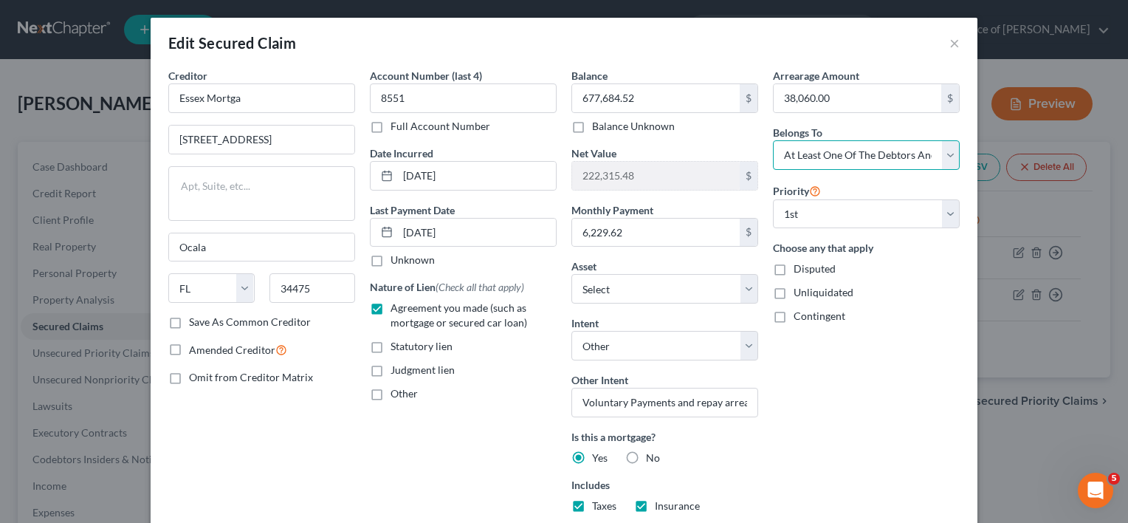
select select "0"
click at [773, 140] on select "Select Debtor 1 Only Debtor 2 Only Debtor 1 And Debtor 2 Only At Least One Of T…" at bounding box center [866, 155] width 187 height 30
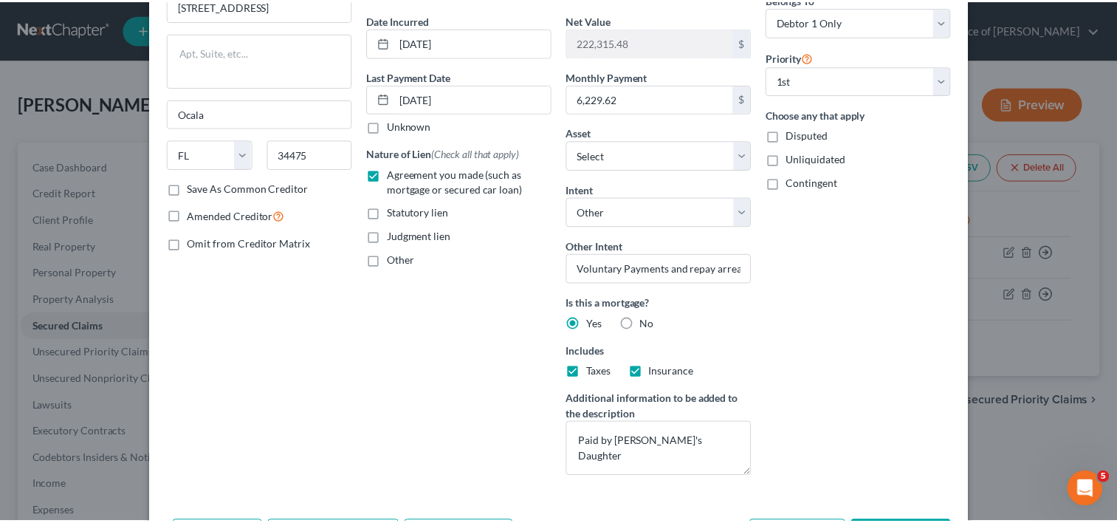
scroll to position [233, 0]
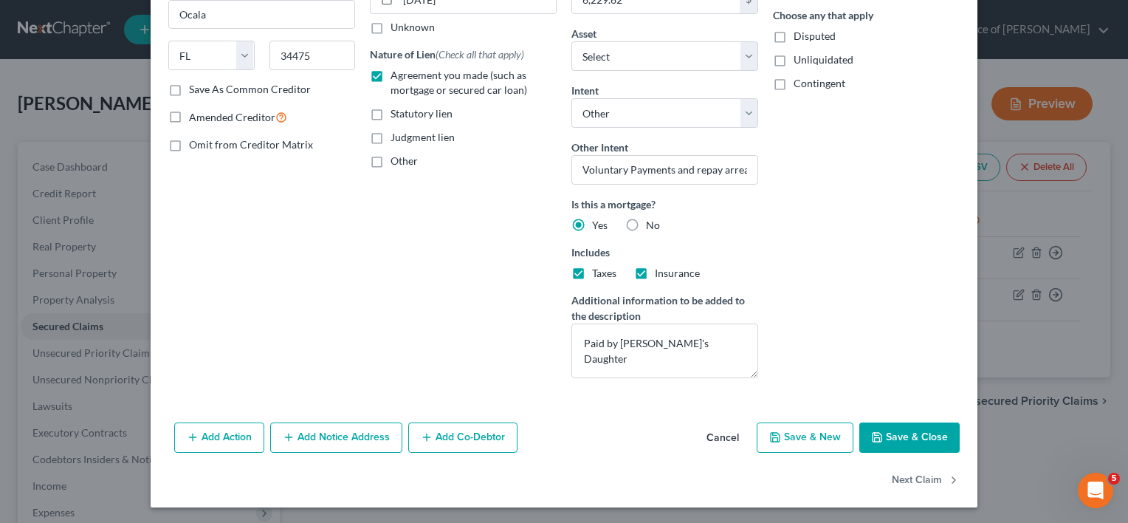
click at [887, 434] on button "Save & Close" at bounding box center [909, 437] width 100 height 31
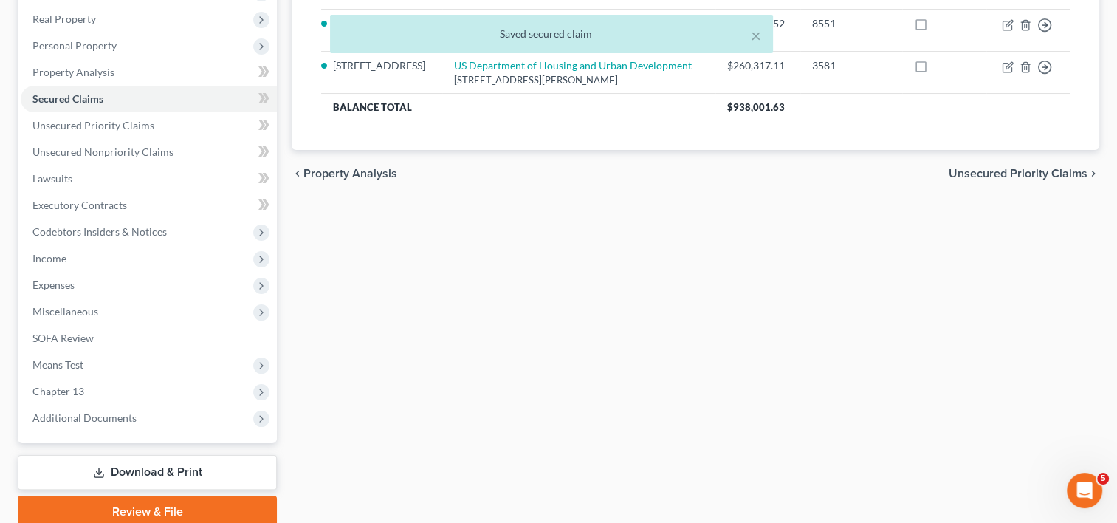
scroll to position [287, 0]
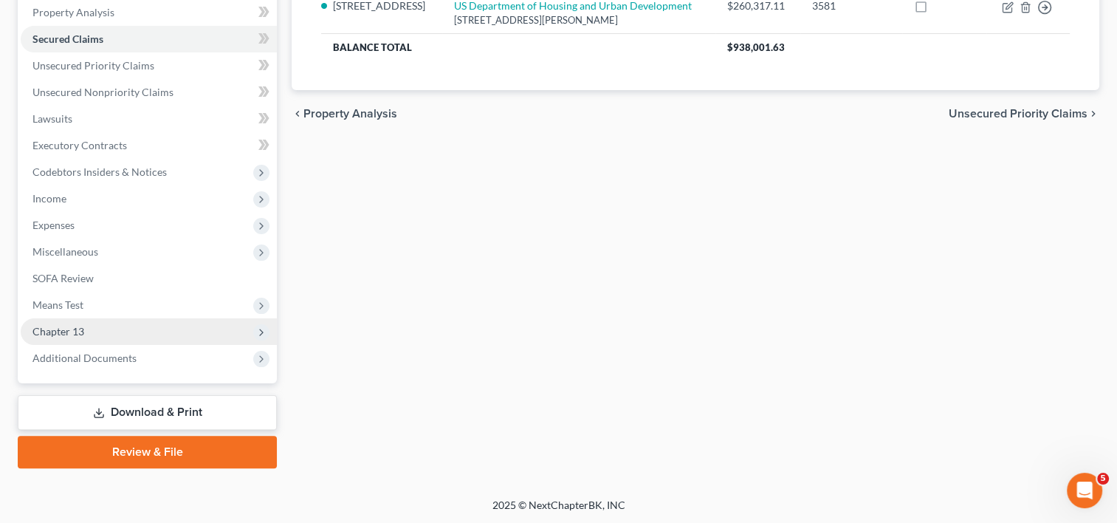
click at [102, 343] on span "Chapter 13" at bounding box center [149, 331] width 256 height 27
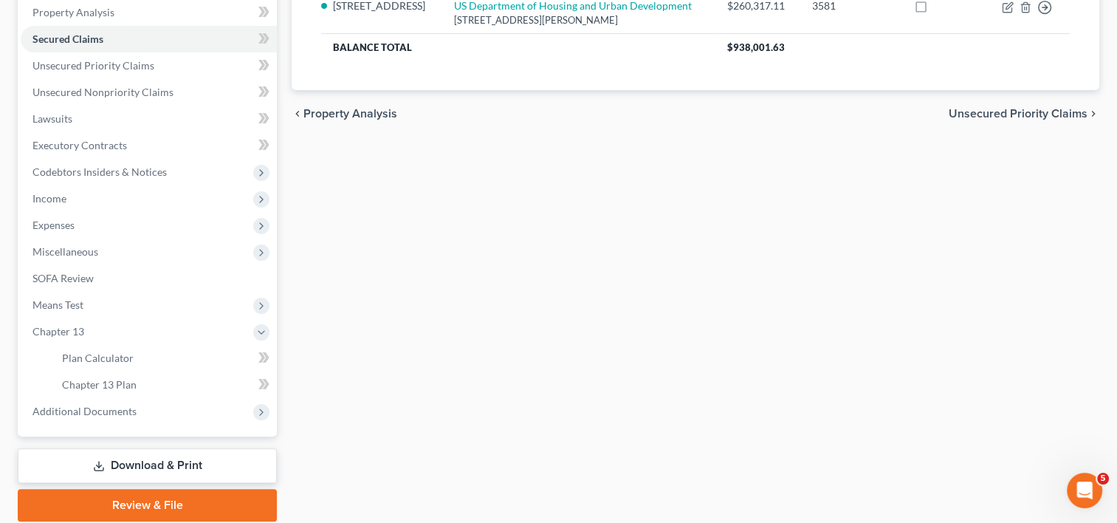
click at [173, 473] on link "Download & Print" at bounding box center [147, 465] width 259 height 35
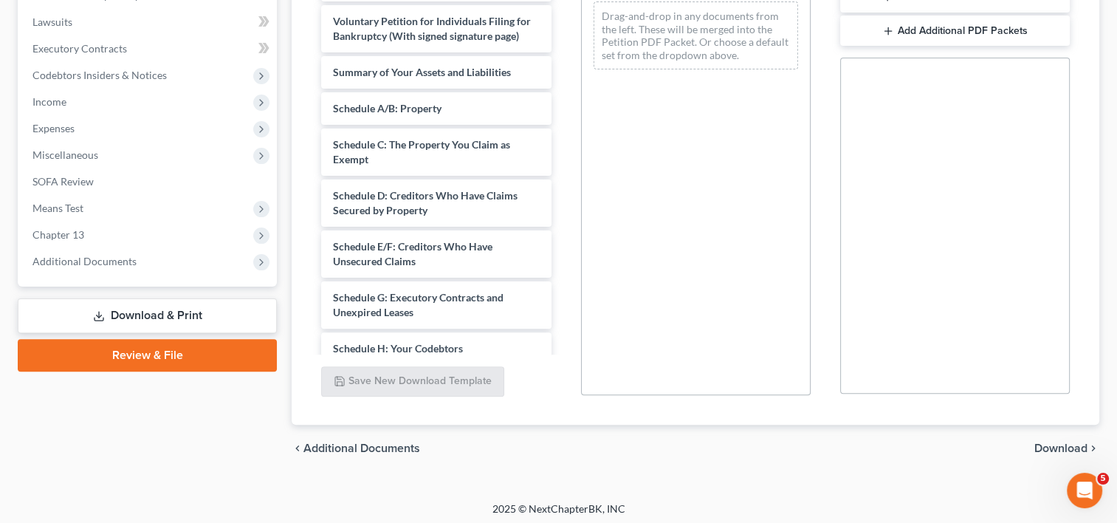
scroll to position [400, 0]
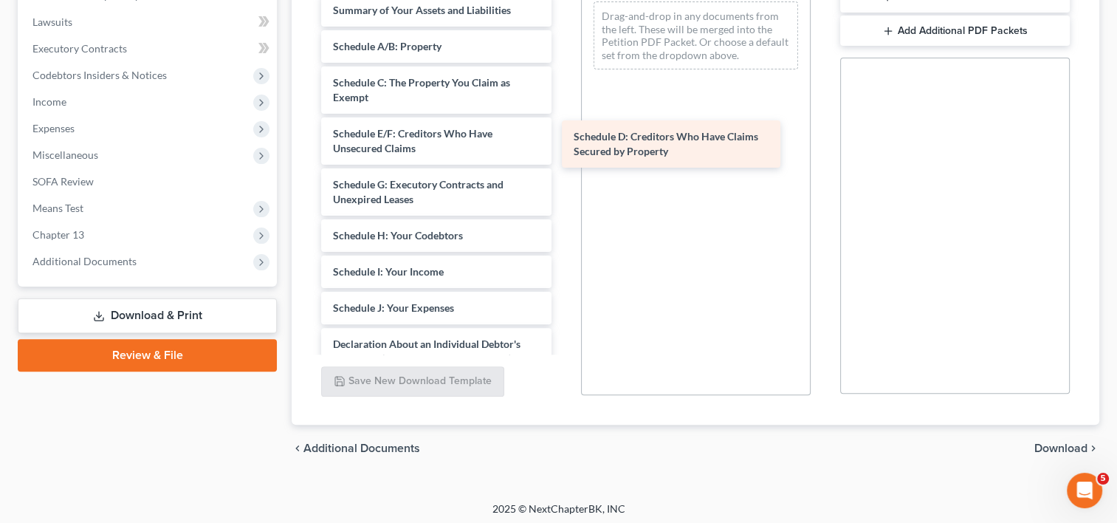
drag, startPoint x: 468, startPoint y: 149, endPoint x: 709, endPoint y: 139, distance: 240.9
click at [563, 139] on div "Schedule D: Creditors Who Have Claims Secured by Property CCC1-pdf Dec_20250904…" at bounding box center [435, 124] width 253 height 1144
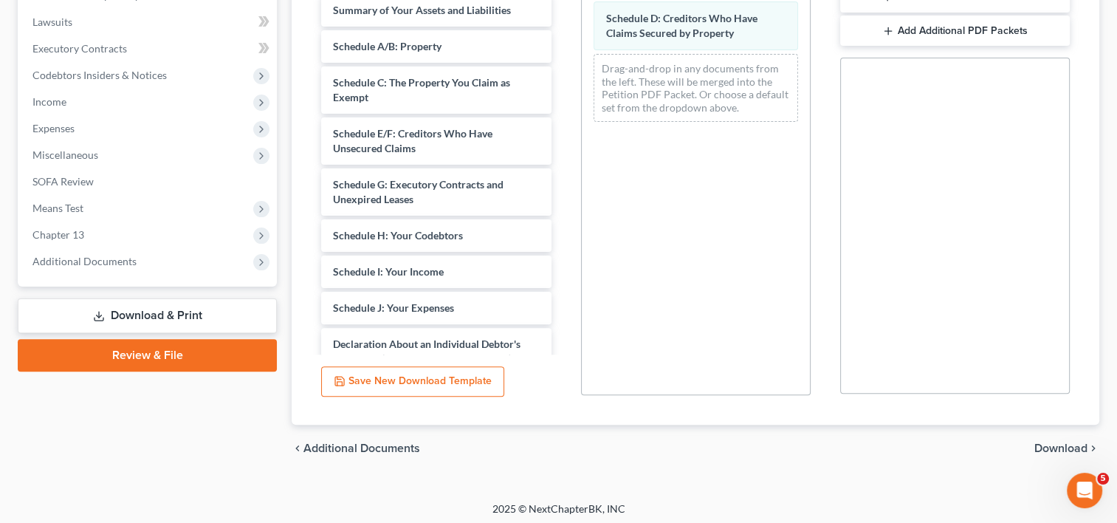
click at [1051, 450] on span "Download" at bounding box center [1060, 448] width 53 height 12
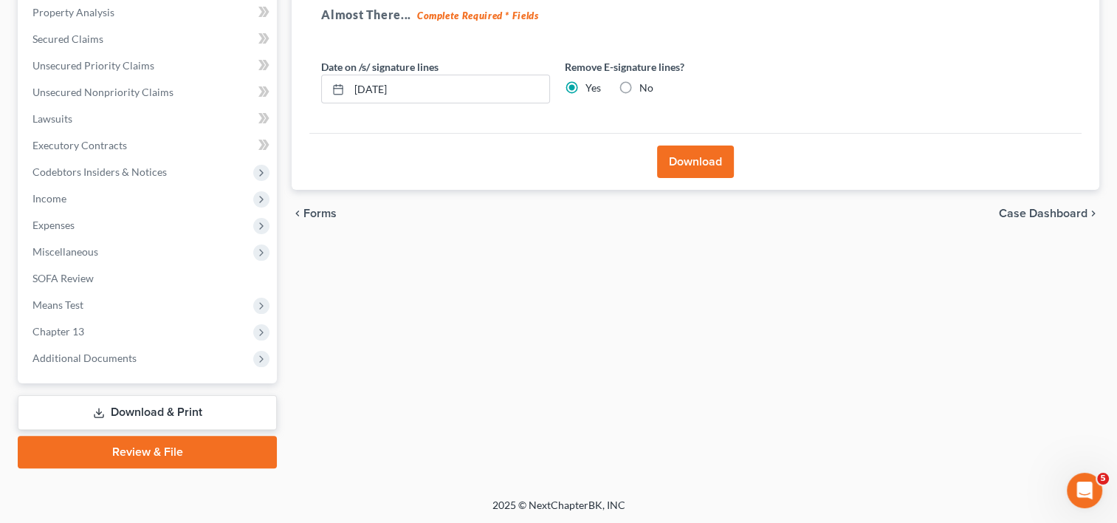
click at [693, 165] on button "Download" at bounding box center [695, 161] width 77 height 32
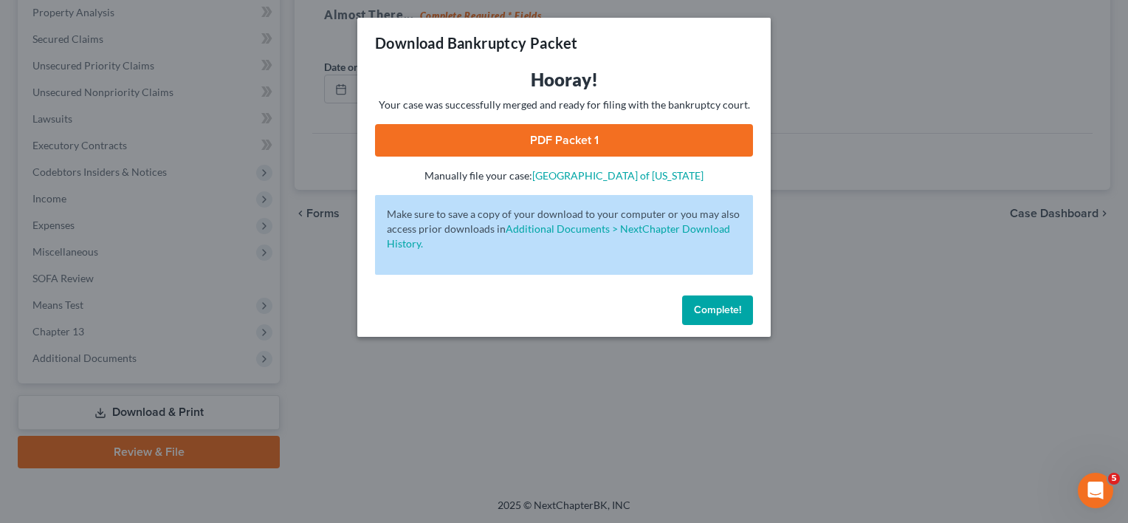
click at [583, 137] on link "PDF Packet 1" at bounding box center [564, 140] width 378 height 32
click at [725, 310] on span "Complete!" at bounding box center [717, 309] width 47 height 13
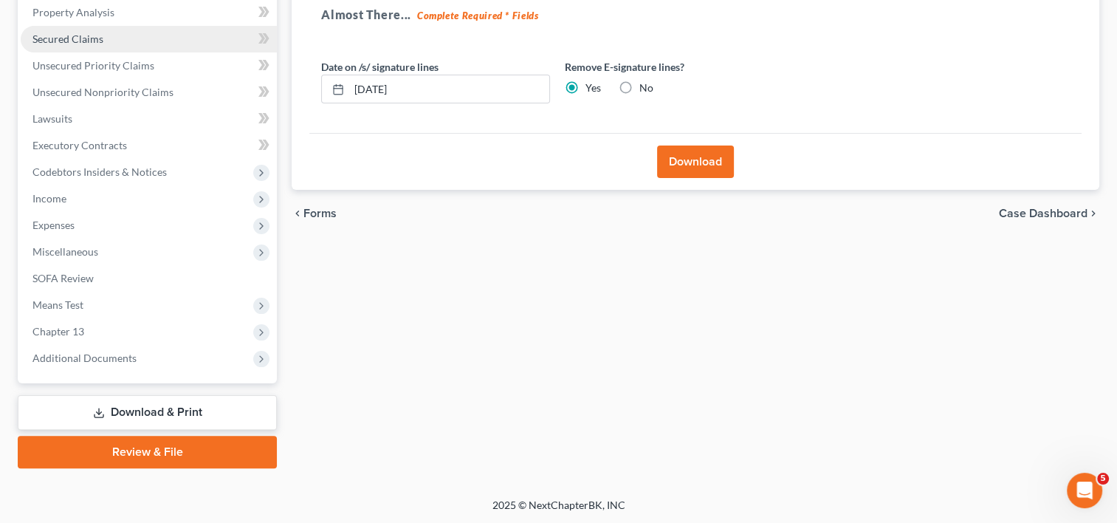
click at [100, 41] on span "Secured Claims" at bounding box center [67, 38] width 71 height 13
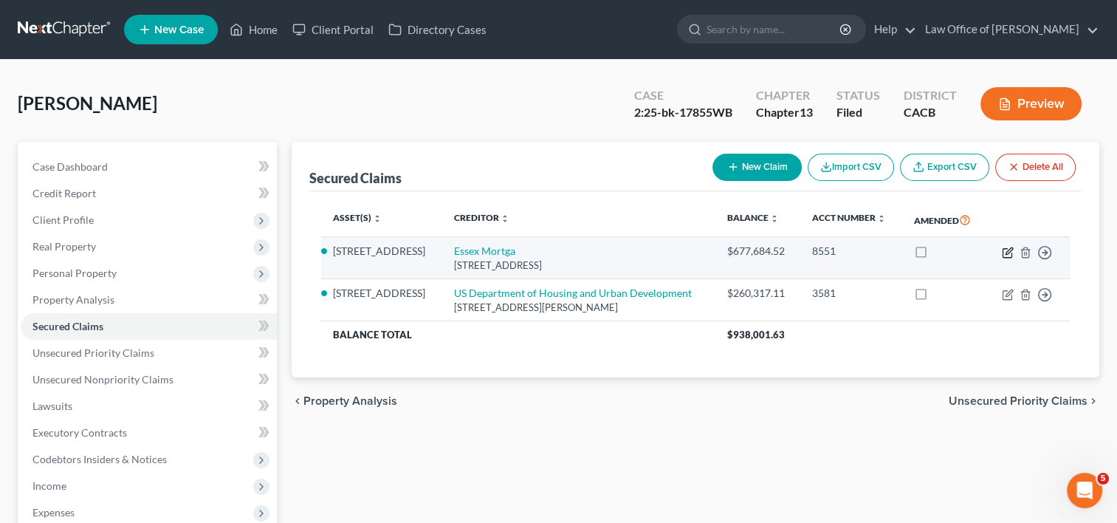
click at [1007, 251] on icon "button" at bounding box center [1008, 253] width 12 height 12
select select "9"
select select "4"
select select "0"
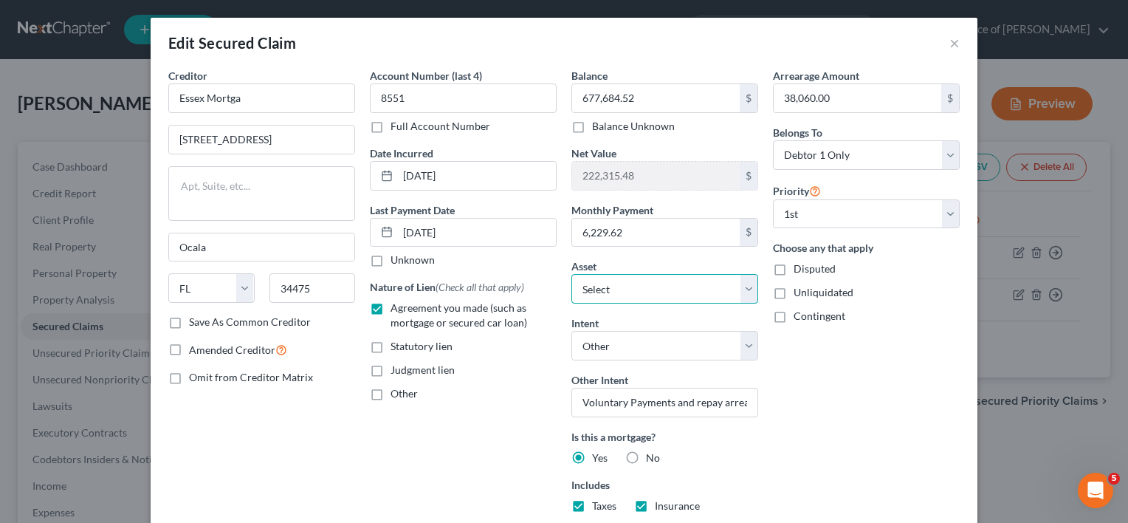
click at [670, 284] on select "Select Other Multiple Assets Household Goods - Furniture and Belongings - $300.…" at bounding box center [664, 289] width 187 height 30
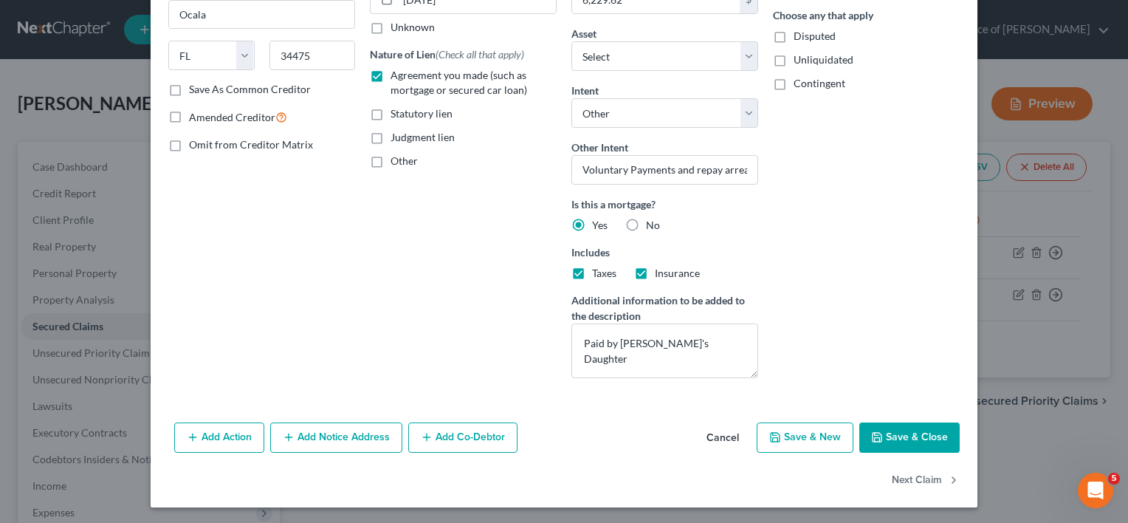
click at [735, 430] on button "Cancel" at bounding box center [723, 439] width 56 height 30
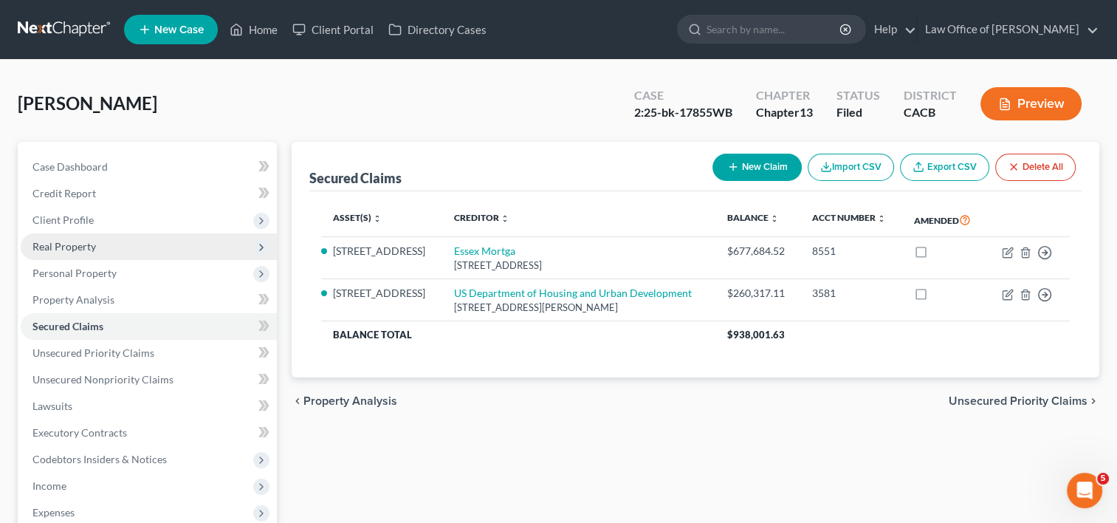
click at [92, 243] on span "Real Property" at bounding box center [63, 246] width 63 height 13
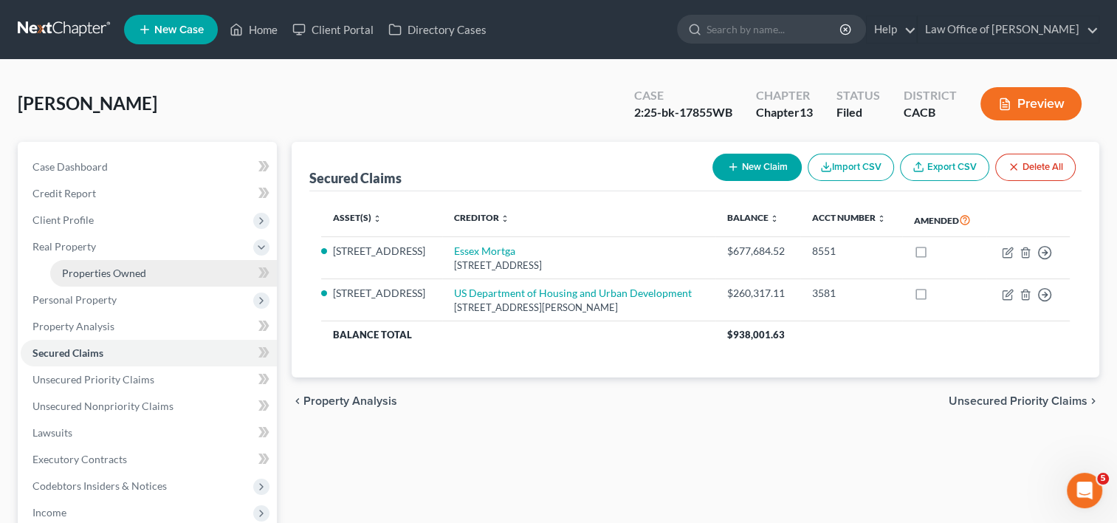
click at [125, 281] on link "Properties Owned" at bounding box center [163, 273] width 227 height 27
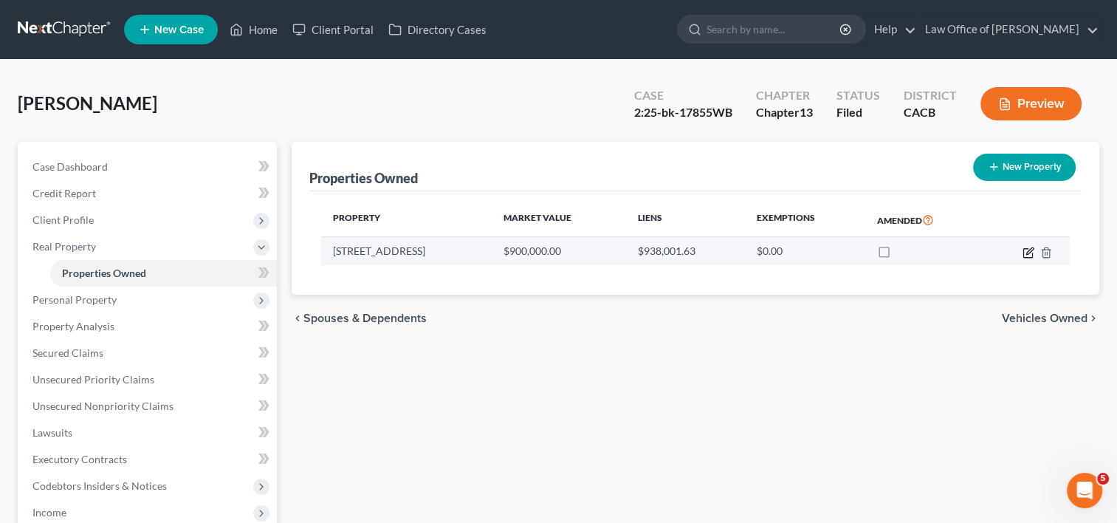
click at [1023, 254] on icon "button" at bounding box center [1027, 252] width 9 height 9
select select "4"
select select "3"
select select "7"
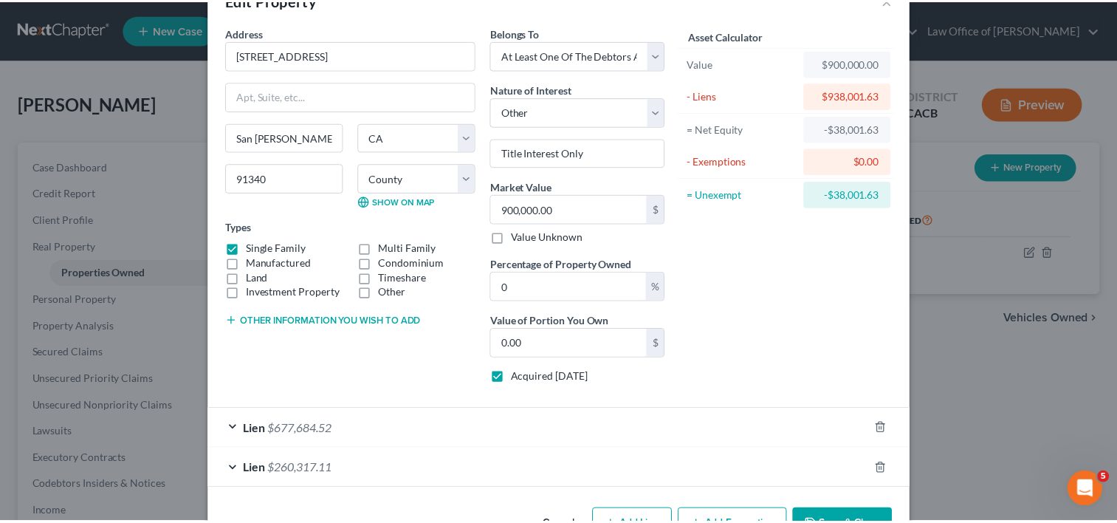
scroll to position [89, 0]
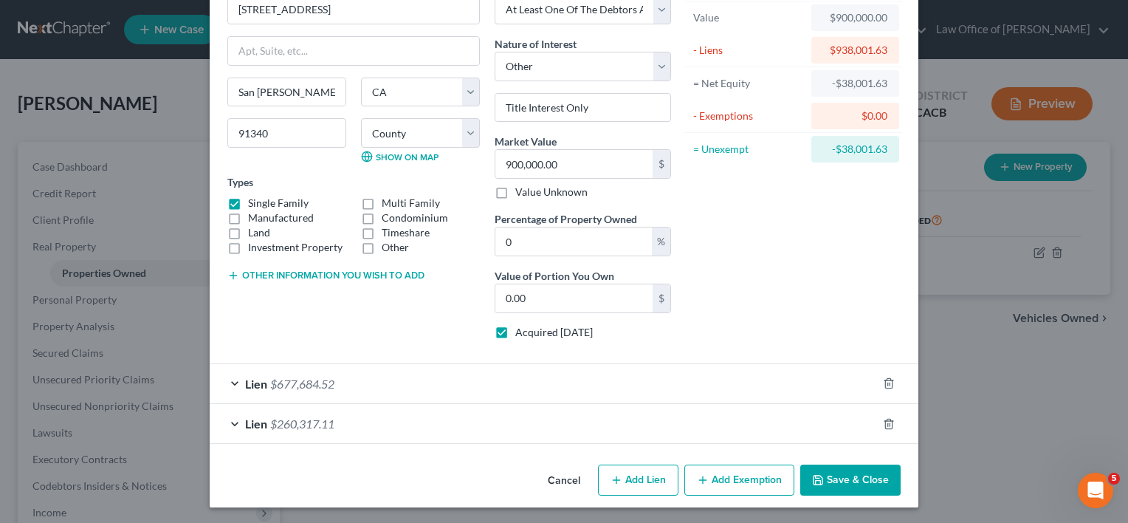
click at [853, 478] on button "Save & Close" at bounding box center [850, 479] width 100 height 31
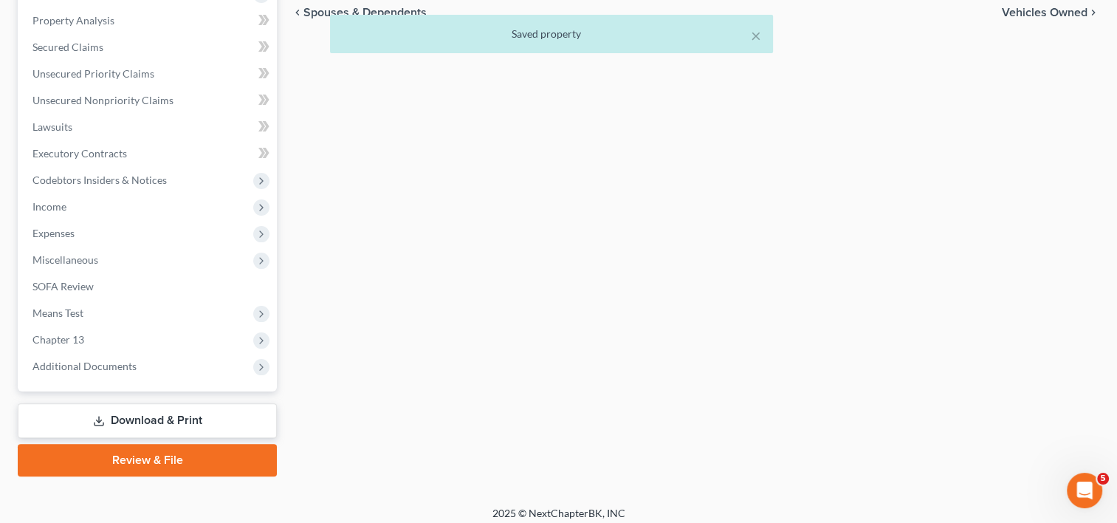
scroll to position [314, 0]
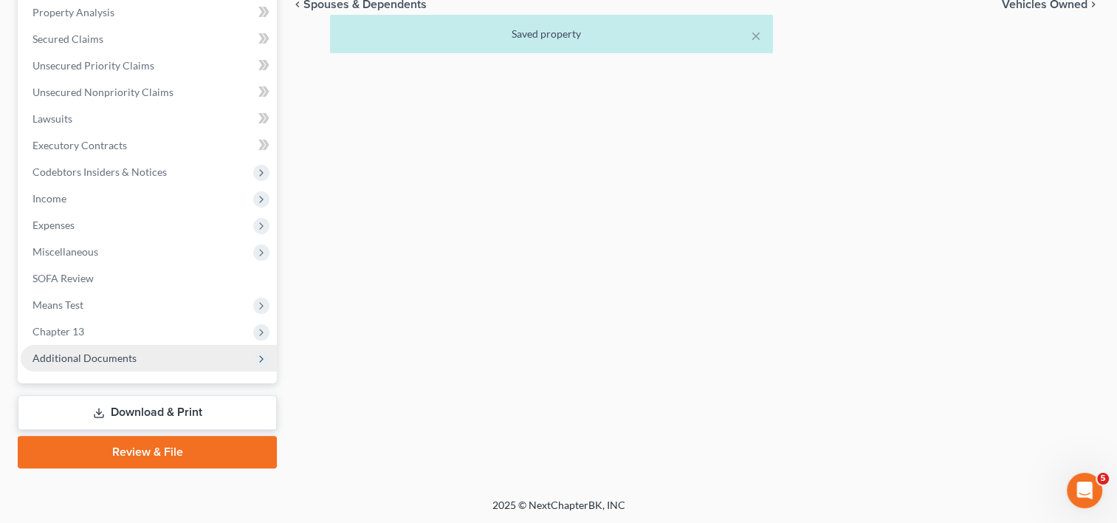
click at [89, 357] on span "Additional Documents" at bounding box center [84, 357] width 104 height 13
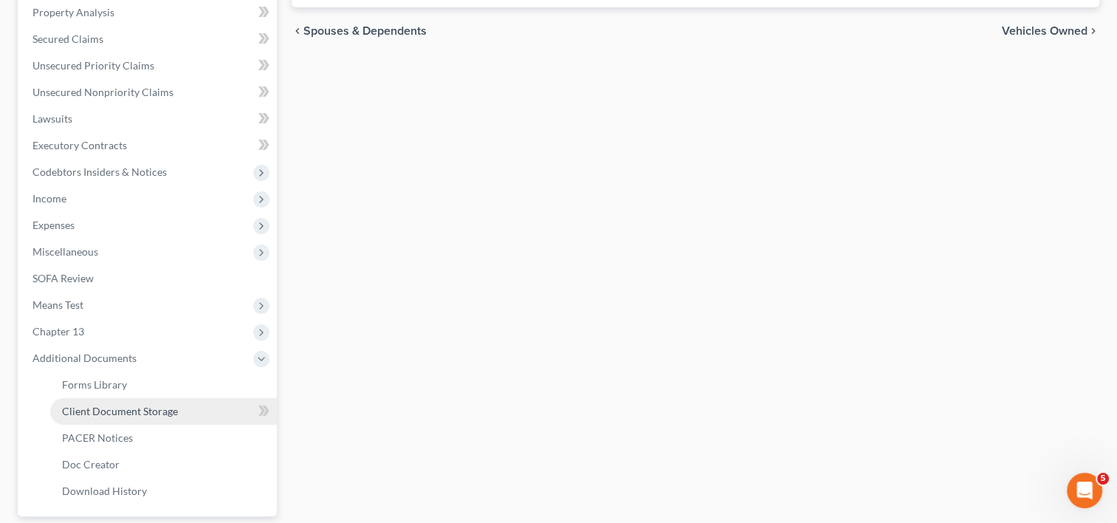
click at [151, 408] on span "Client Document Storage" at bounding box center [120, 411] width 116 height 13
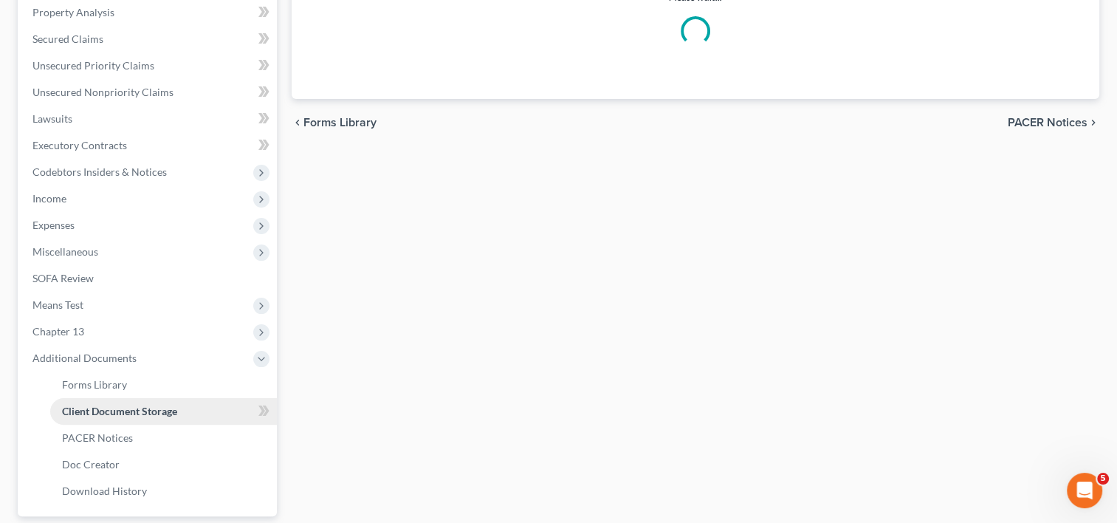
scroll to position [257, 0]
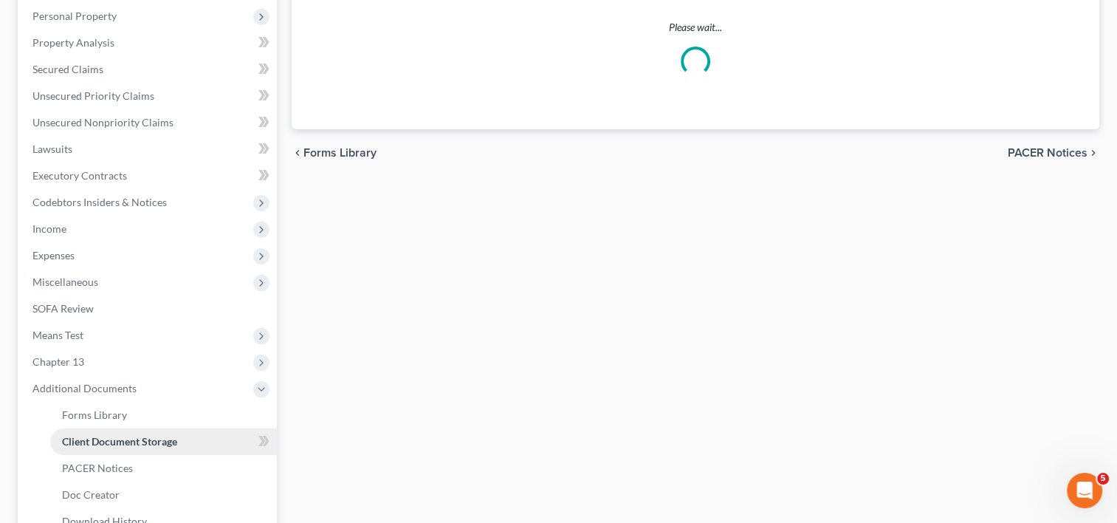
select select "19"
select select "53"
select select "56"
select select "41"
select select "53"
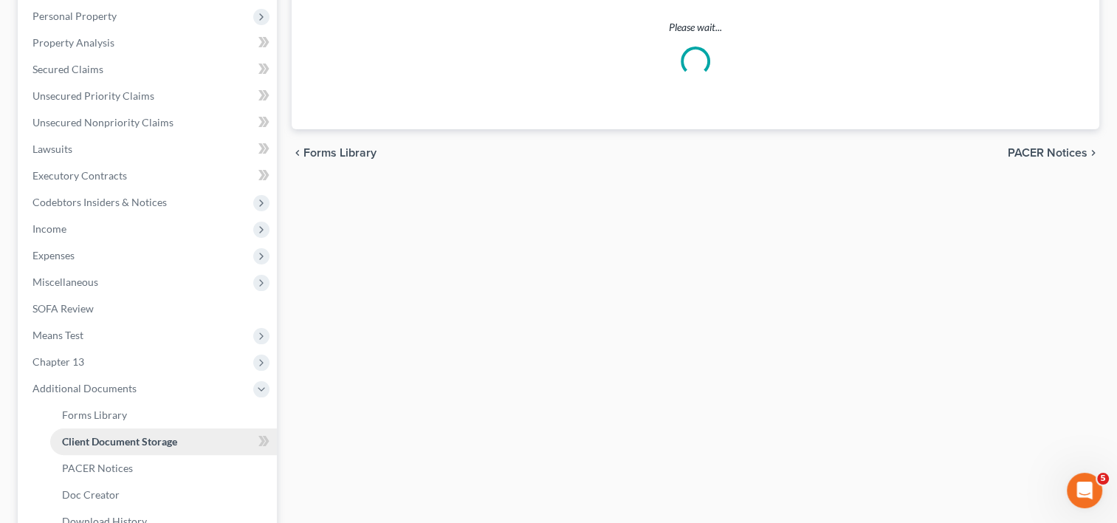
select select "56"
select select "57"
select select "65"
select select "59"
select select "60"
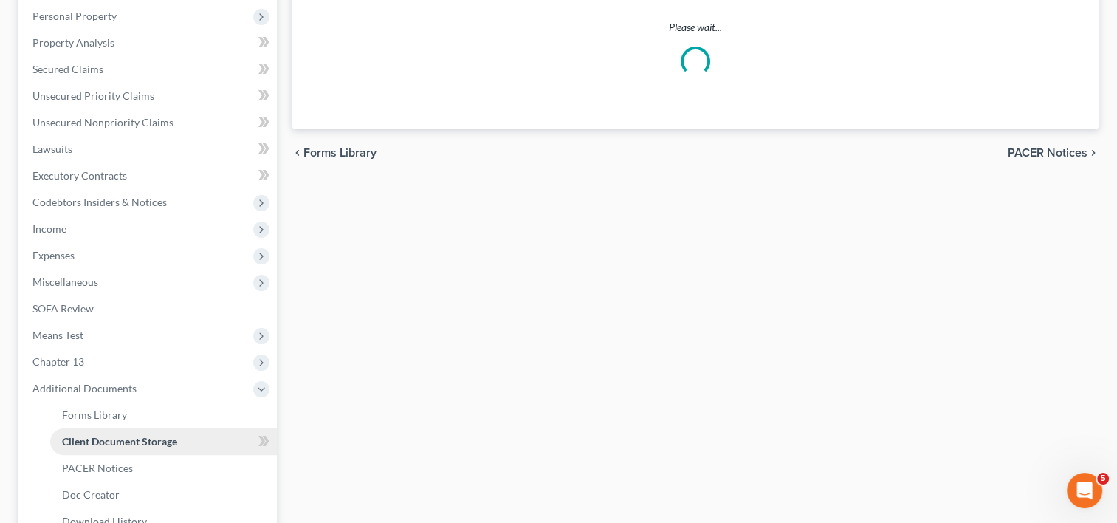
select select "7"
select select "30"
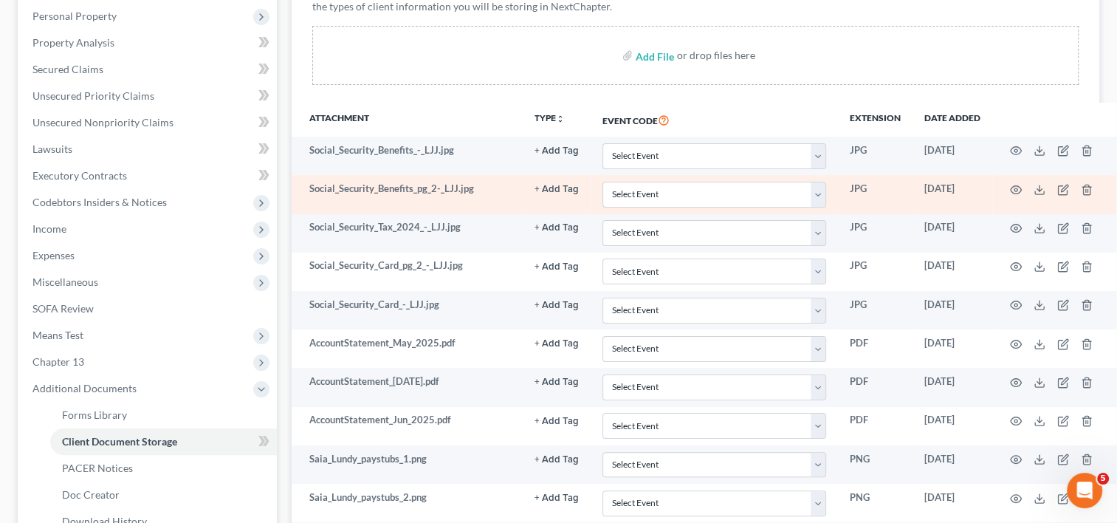
scroll to position [0, 0]
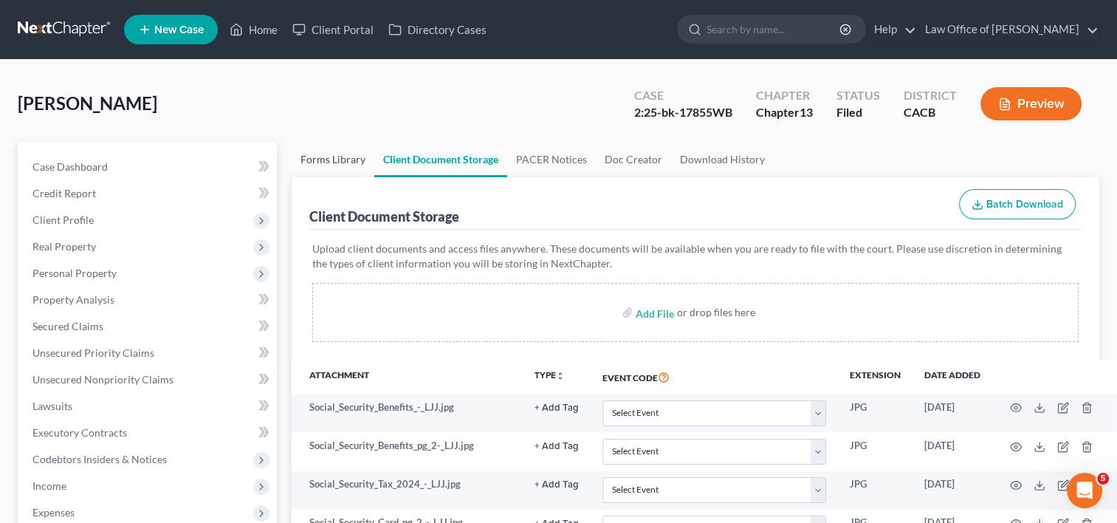
click at [319, 159] on link "Forms Library" at bounding box center [333, 159] width 83 height 35
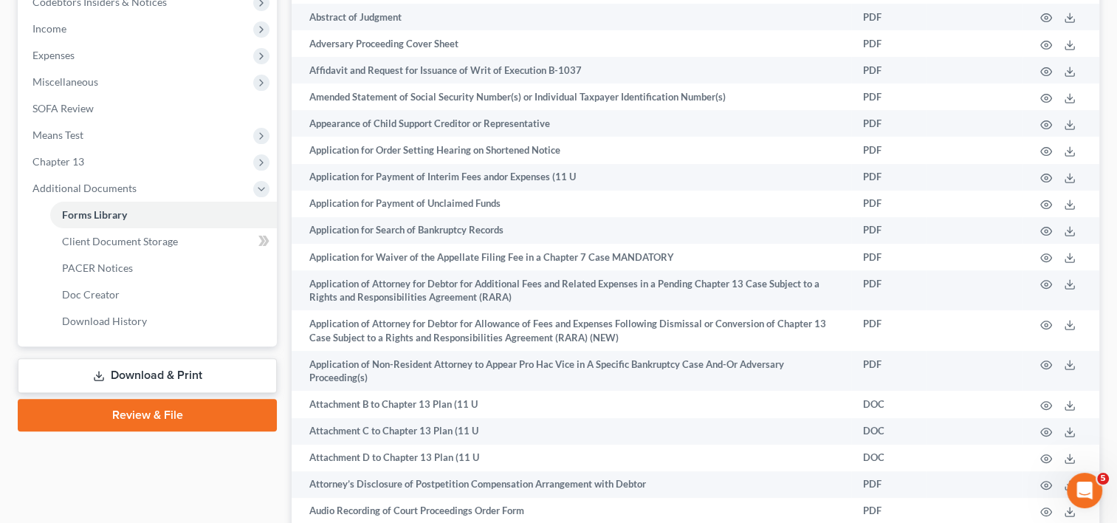
scroll to position [712, 0]
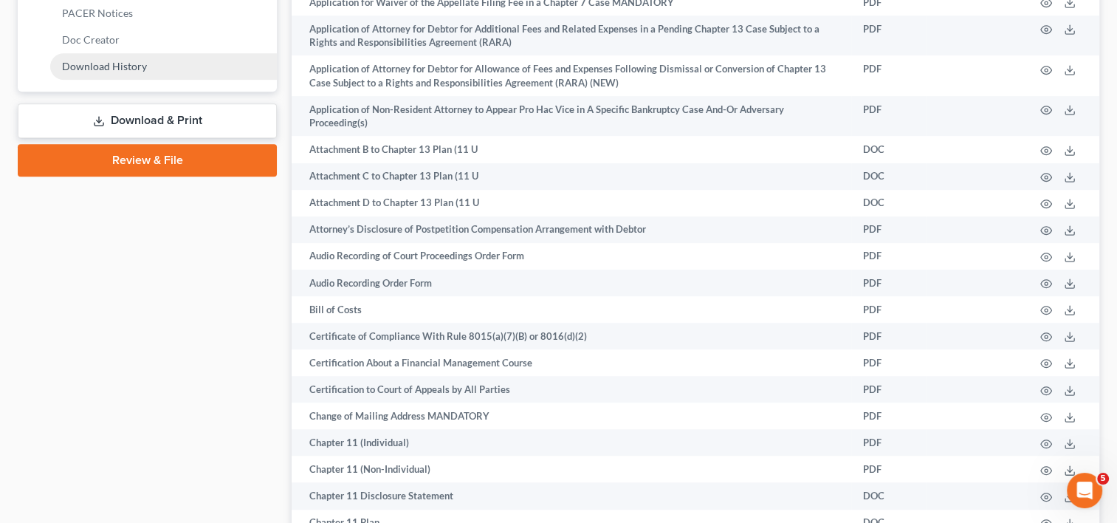
click at [110, 71] on link "Download History" at bounding box center [163, 66] width 227 height 27
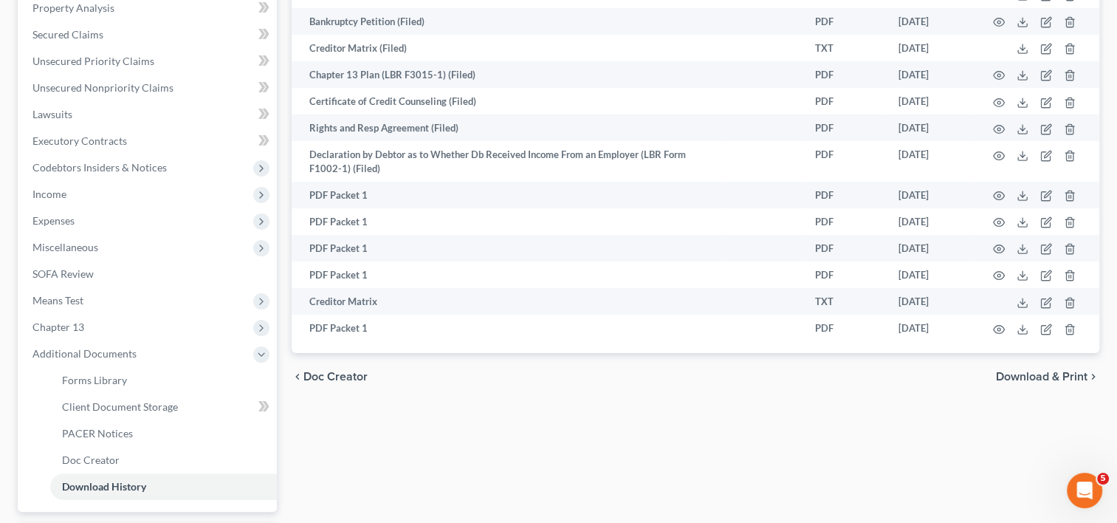
scroll to position [294, 0]
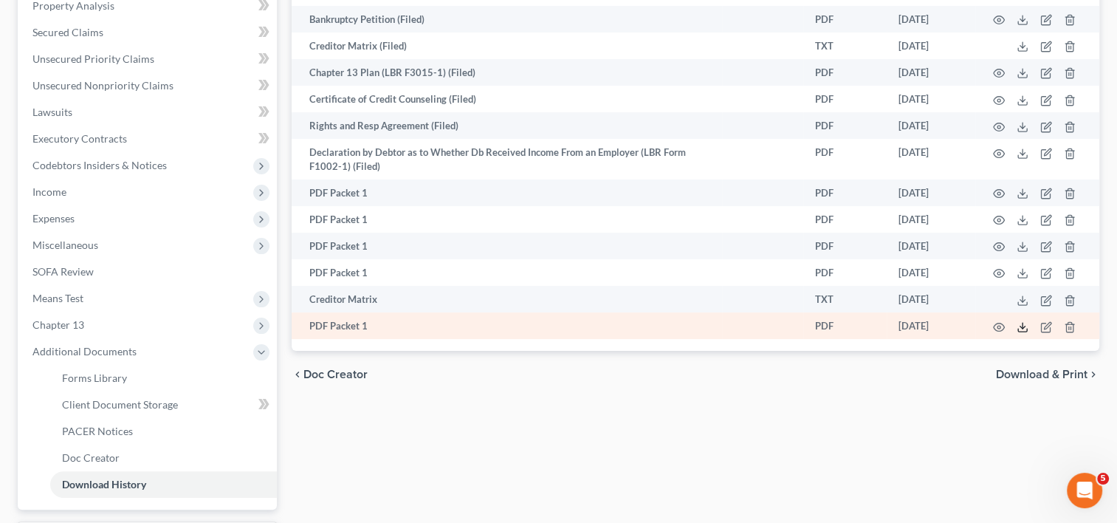
click at [1025, 332] on icon at bounding box center [1023, 327] width 12 height 12
